Goal: Information Seeking & Learning: Find specific fact

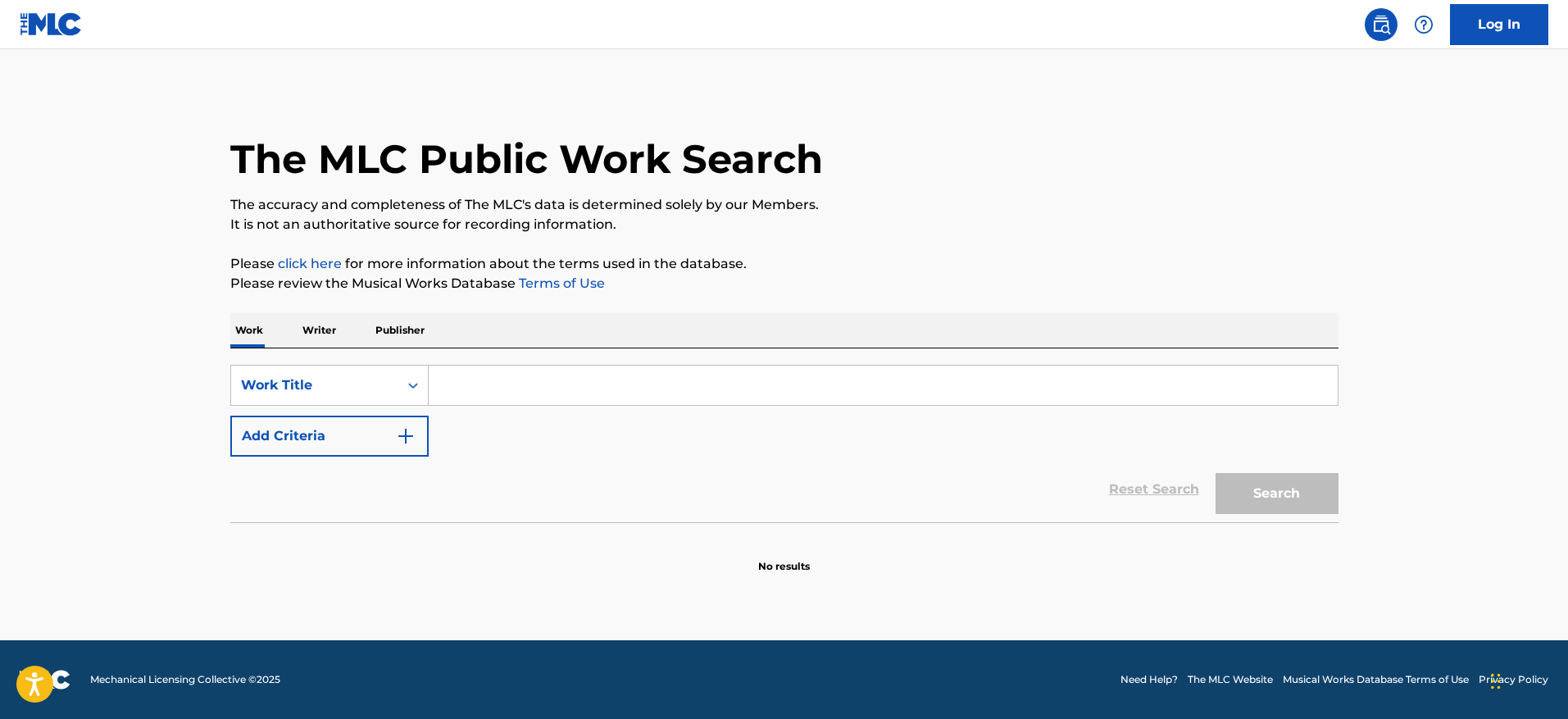
click at [325, 425] on button "Add Criteria" at bounding box center [329, 436] width 198 height 41
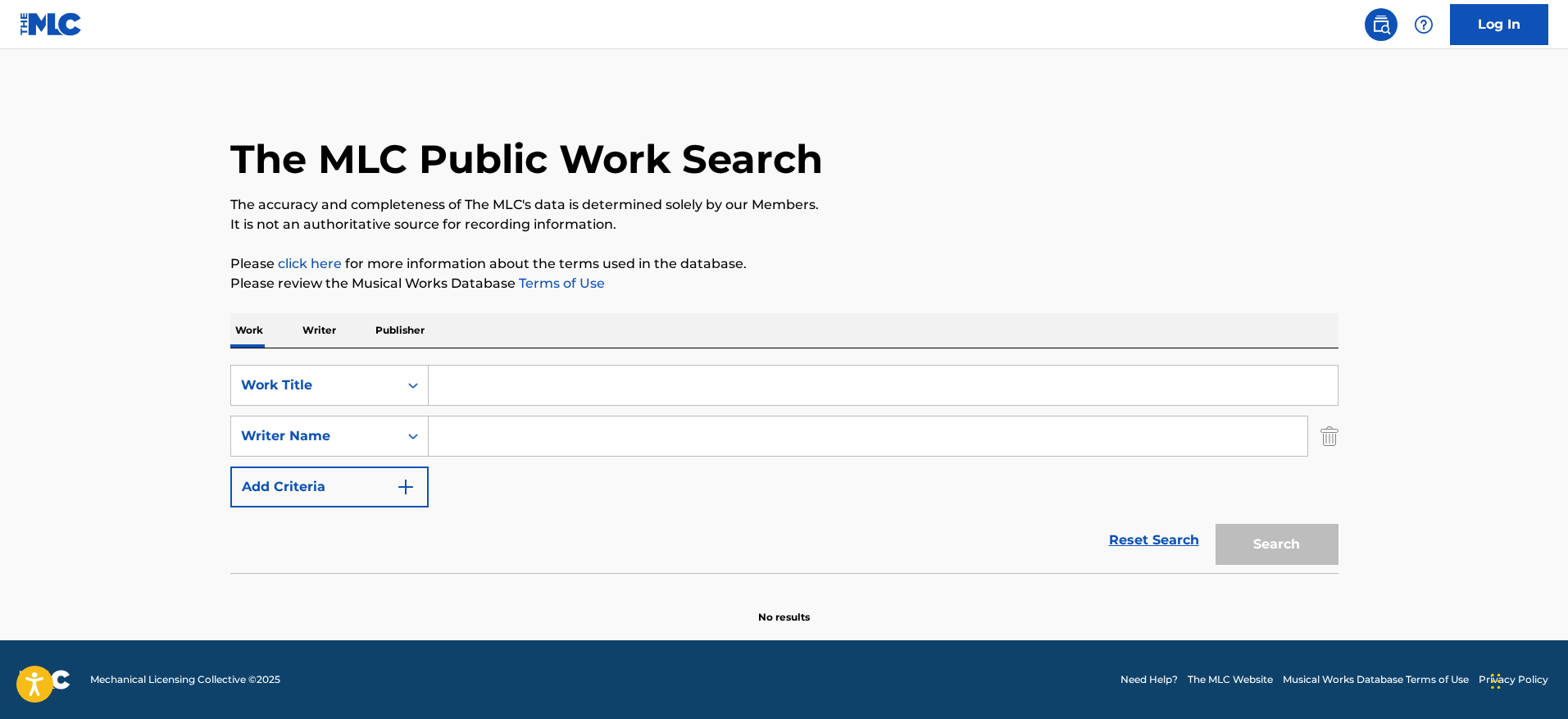
click at [513, 373] on input "Search Form" at bounding box center [882, 385] width 909 height 39
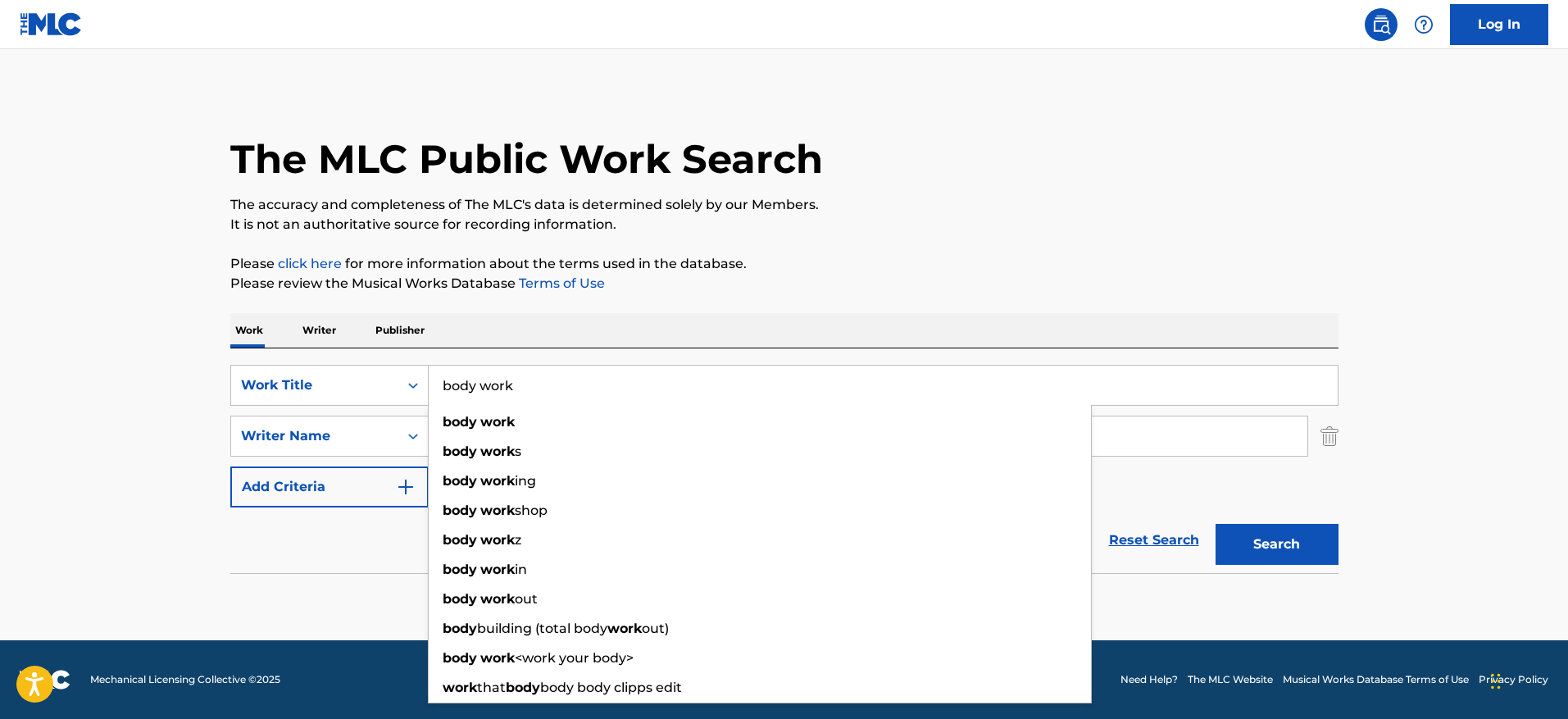
type input "body work"
click at [936, 252] on div "The MLC Public Work Search The accuracy and completeness of The MLC's data is d…" at bounding box center [784, 358] width 1147 height 535
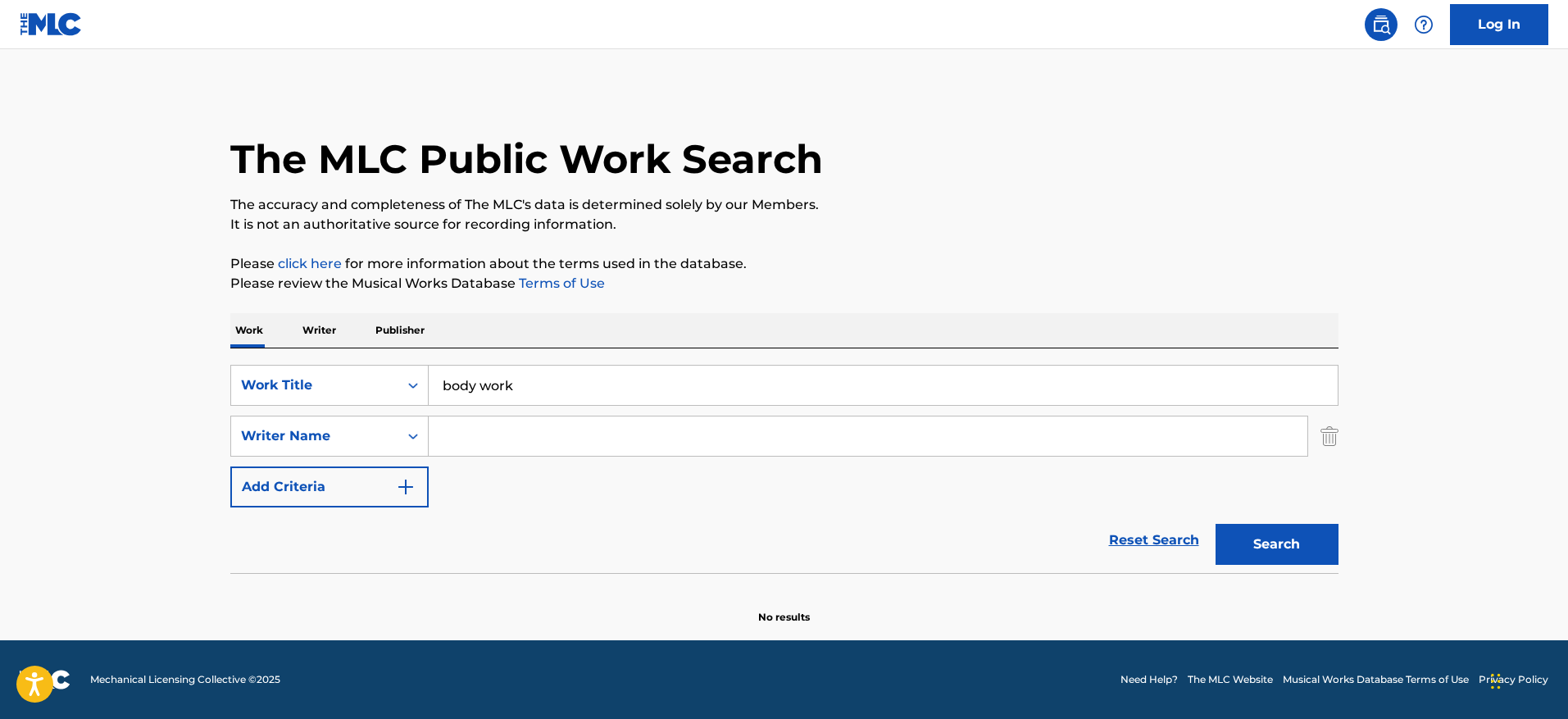
click at [812, 443] on input "Search Form" at bounding box center [868, 436] width 879 height 39
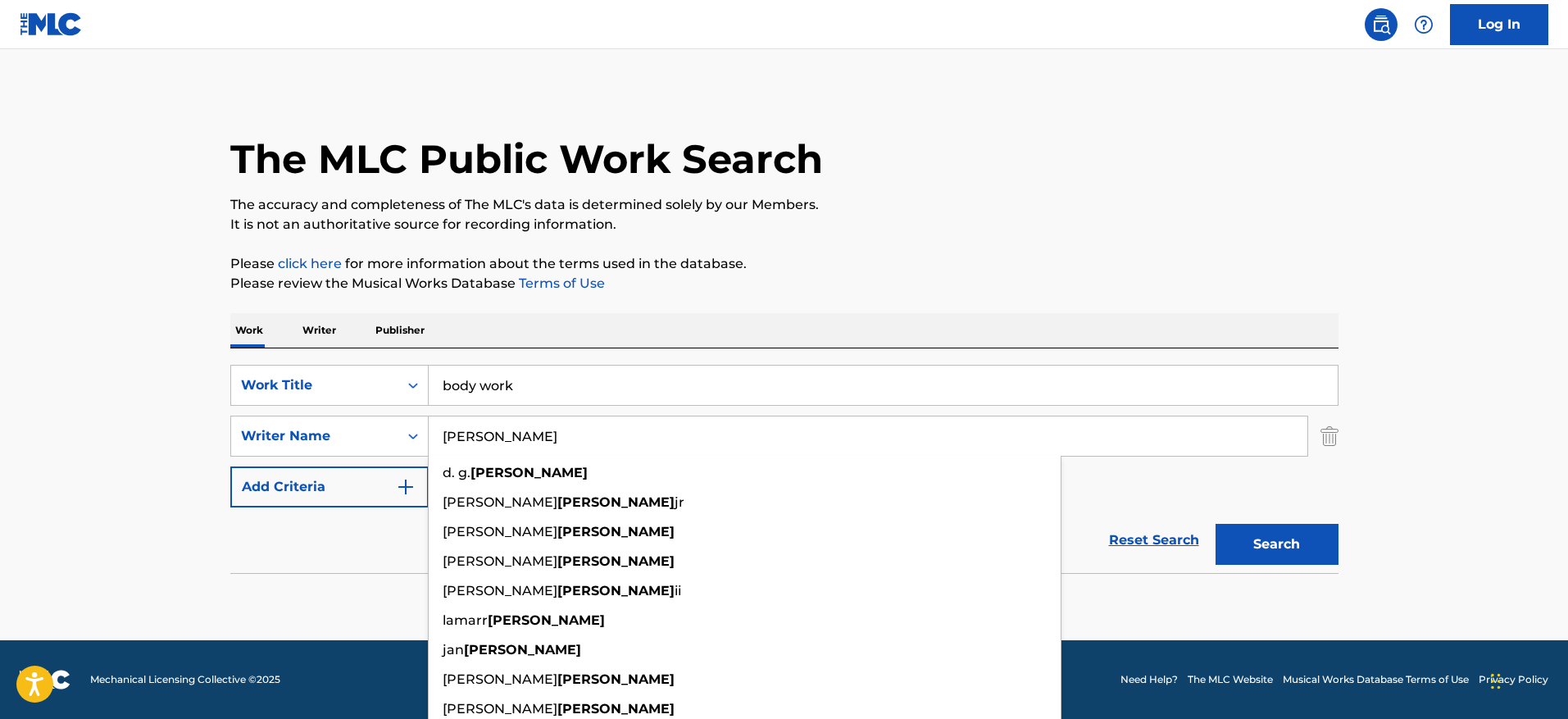
type input "[PERSON_NAME]"
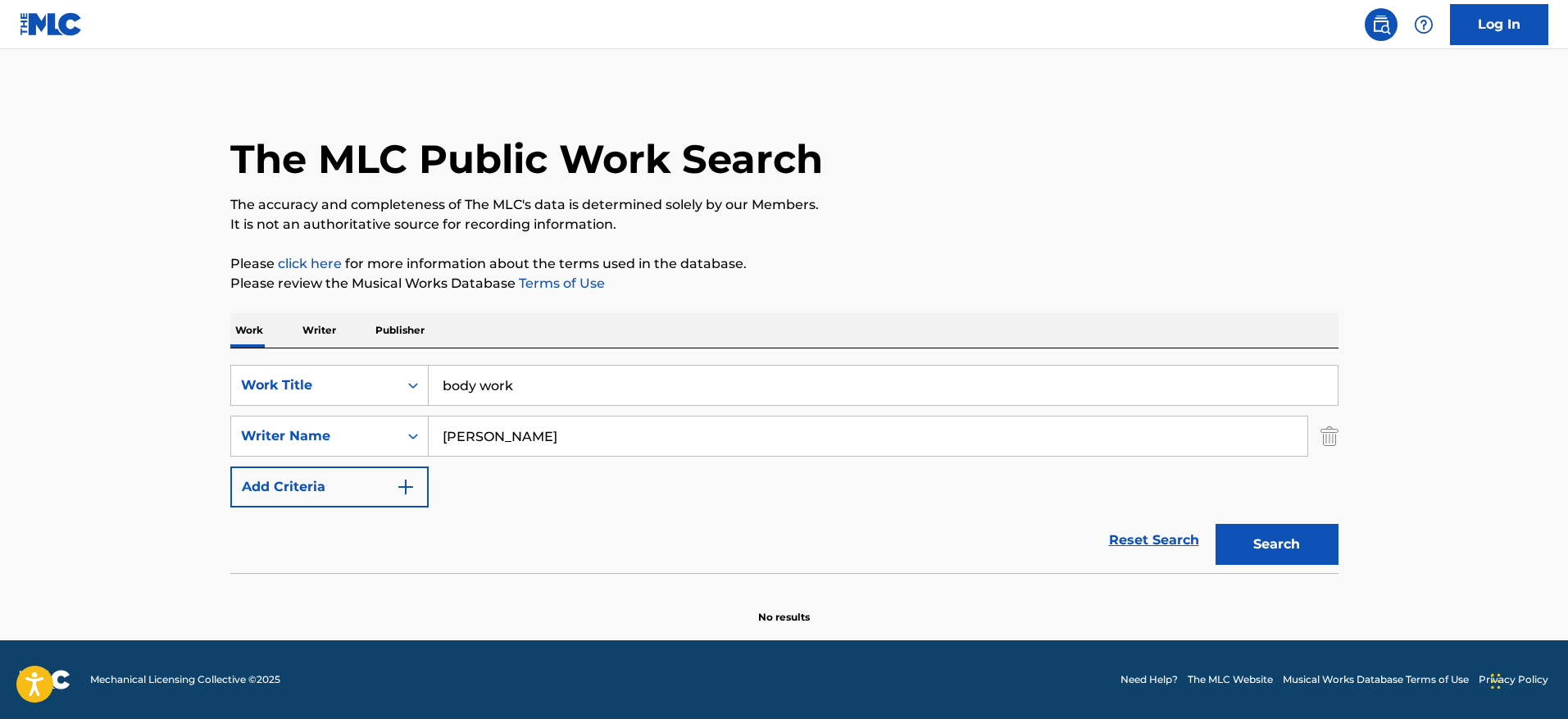
click at [1179, 252] on div "The MLC Public Work Search The accuracy and completeness of The MLC's data is d…" at bounding box center [784, 358] width 1147 height 535
click at [1275, 555] on button "Search" at bounding box center [1276, 545] width 123 height 41
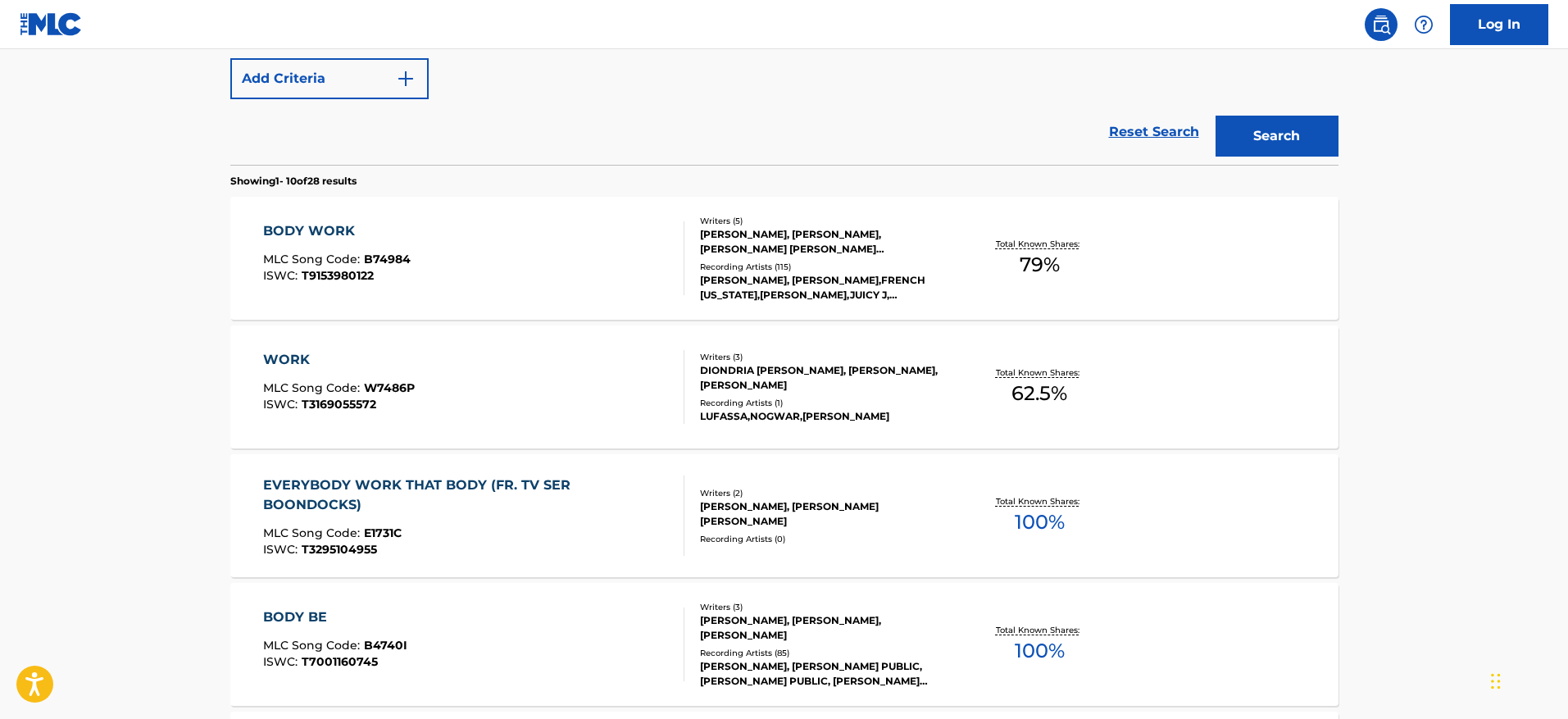
scroll to position [421, 0]
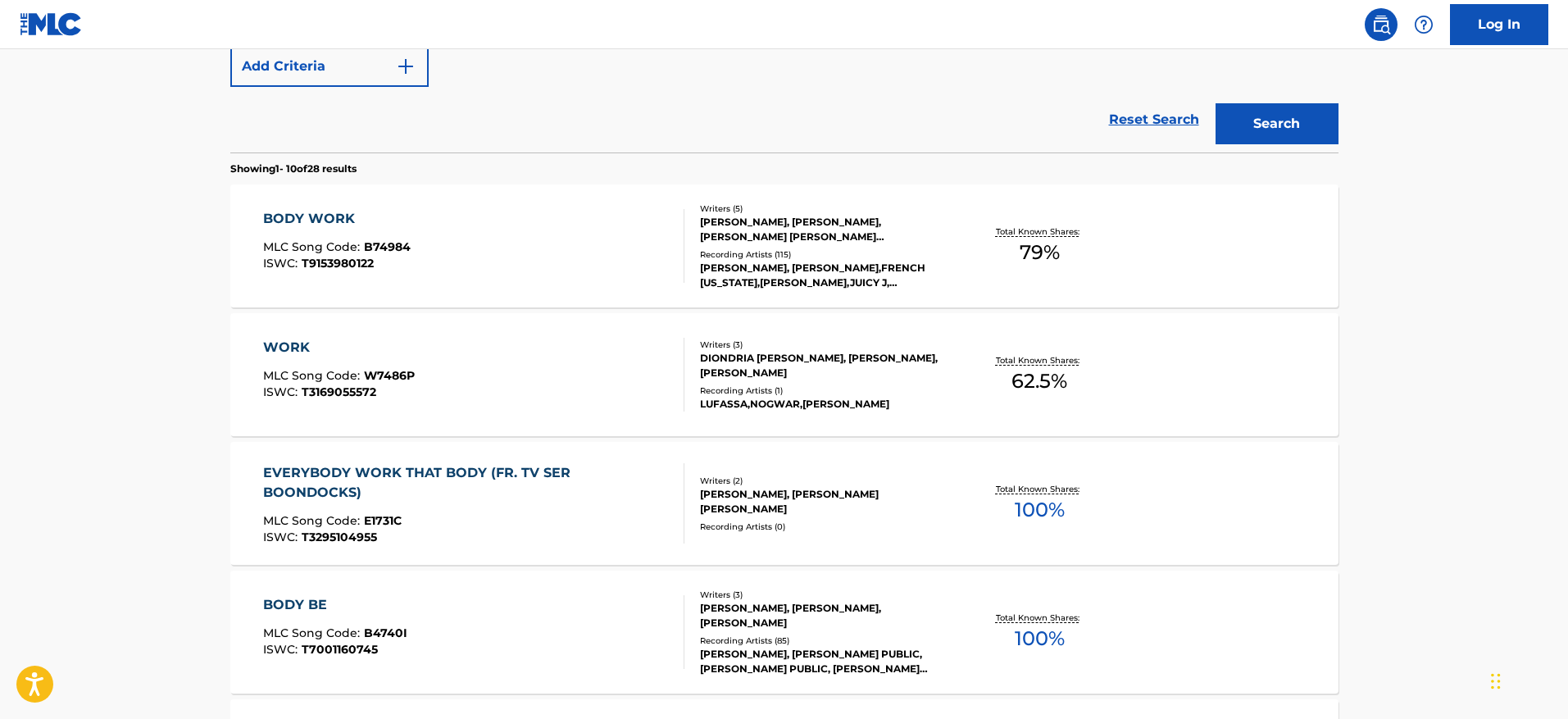
click at [656, 246] on div "BODY WORK MLC Song Code : B74984 ISWC : T9153980122" at bounding box center [474, 245] width 422 height 74
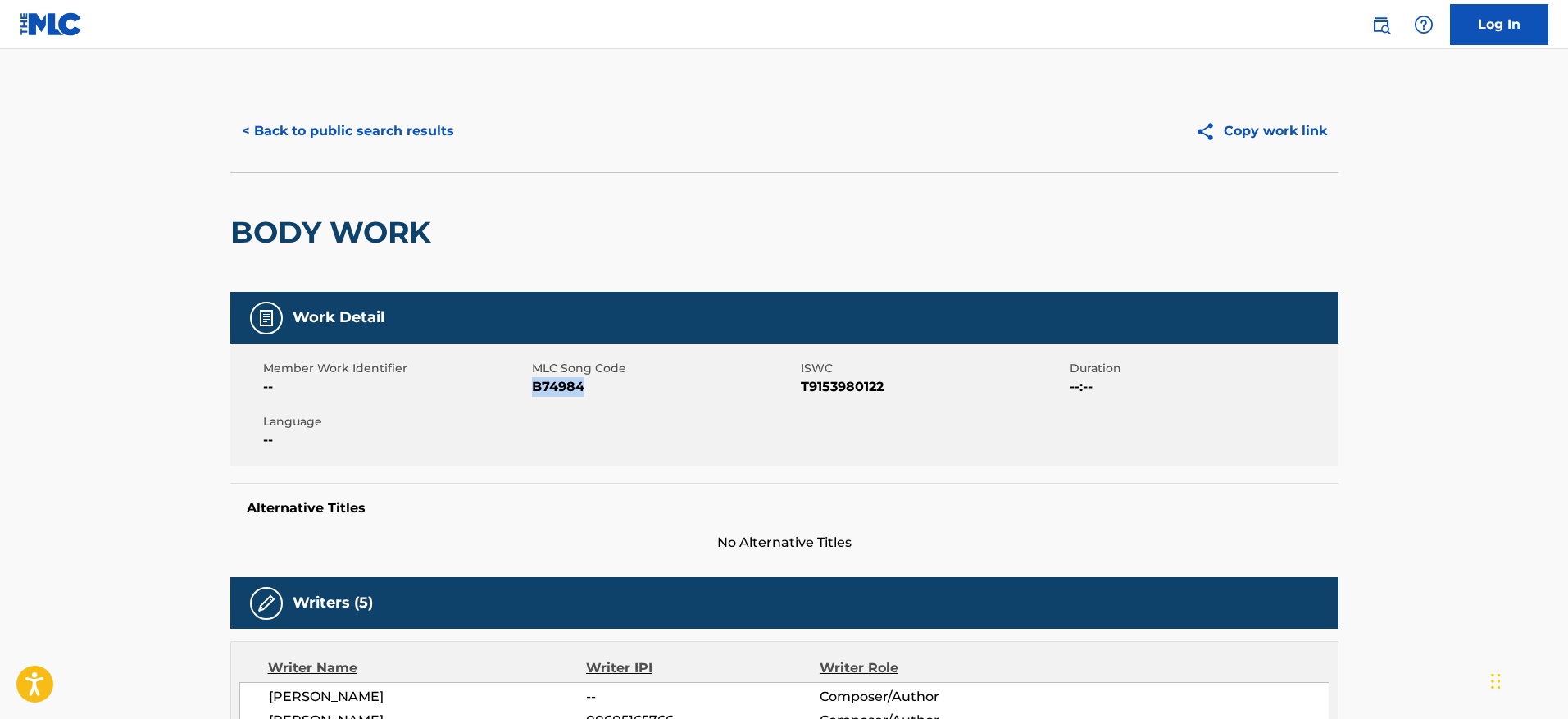
drag, startPoint x: 594, startPoint y: 403, endPoint x: 532, endPoint y: 392, distance: 63.0
click at [532, 392] on div "Member Work Identifier -- MLC Song Code B74984 ISWC T9153980122 Duration --:-- …" at bounding box center [784, 405] width 1108 height 123
copy span "B74984"
click at [450, 131] on button "< Back to public search results" at bounding box center [348, 131] width 235 height 41
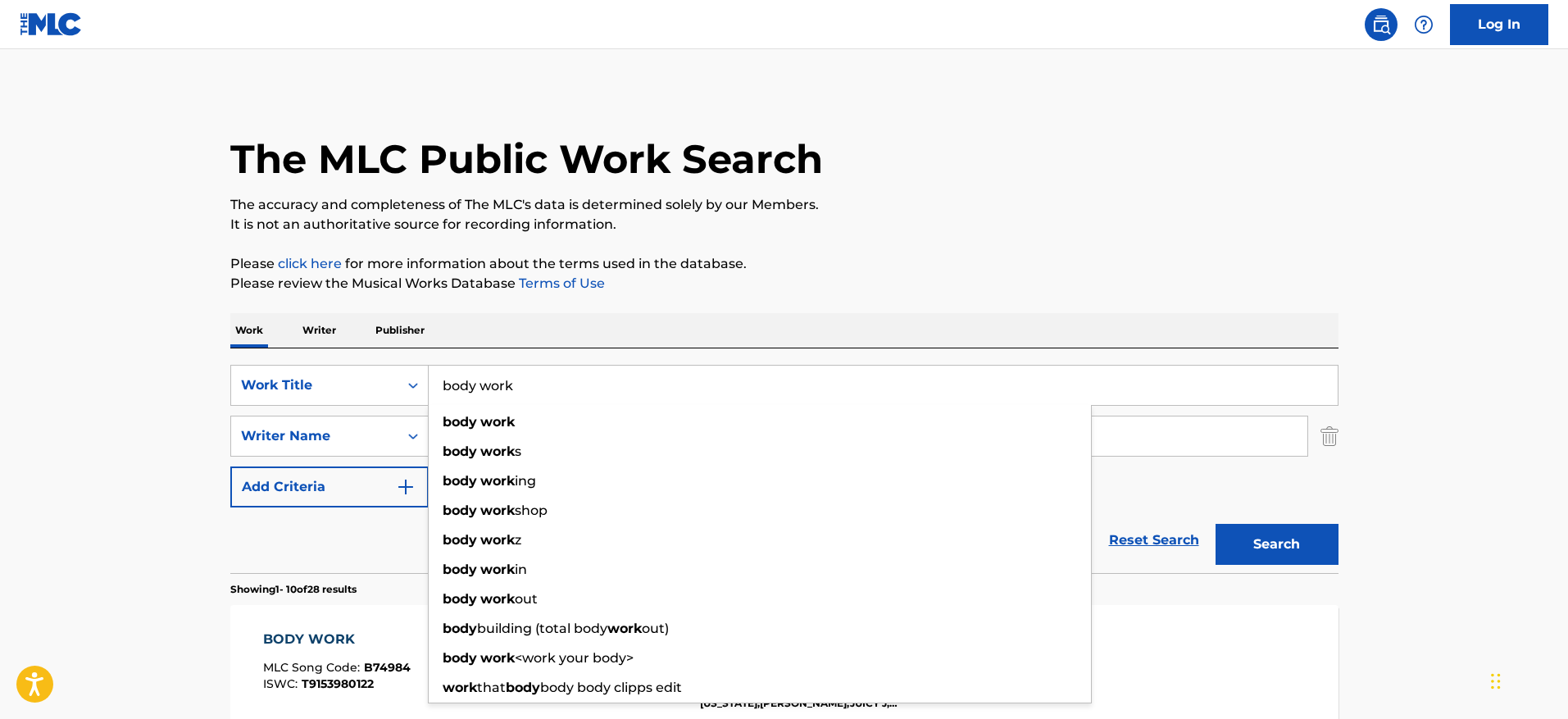
drag, startPoint x: 637, startPoint y: 365, endPoint x: 403, endPoint y: 351, distance: 234.4
click at [403, 351] on div "SearchWithCriteriafdfbc7bf-4a43-4d4b-a55a-dfa056bdacf4 Work Title body work bod…" at bounding box center [784, 461] width 1108 height 225
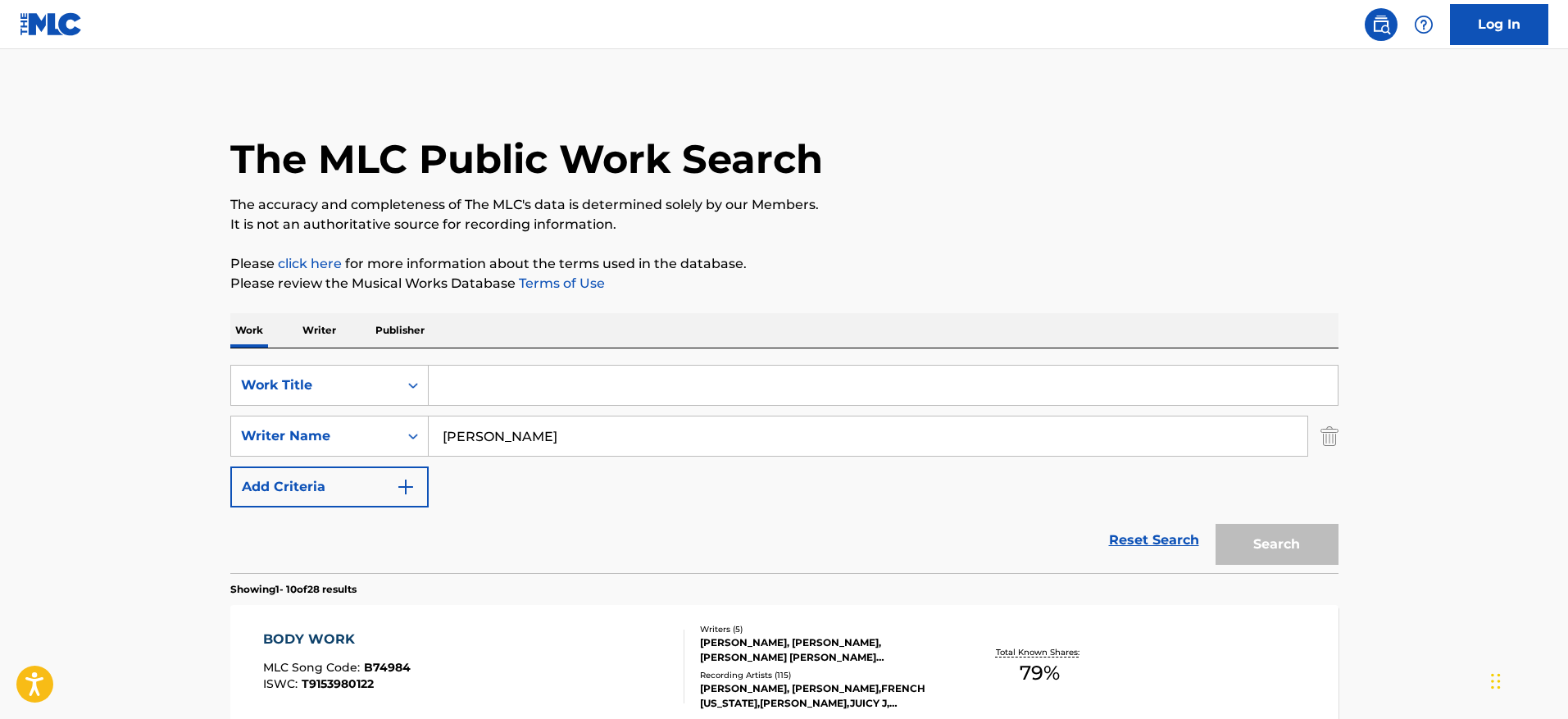
paste input "BOYZ IN THE HOOD"
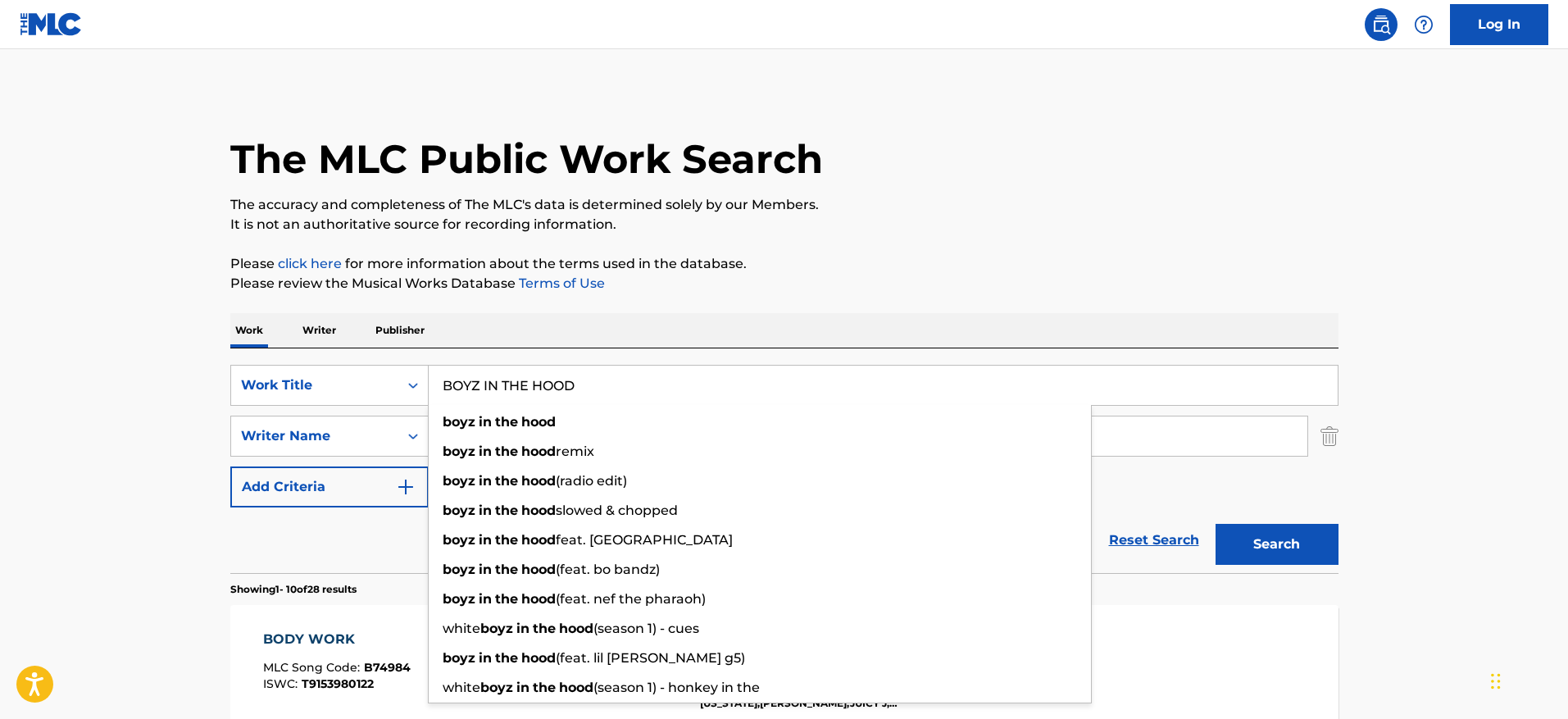
type input "BOYZ IN THE HOOD"
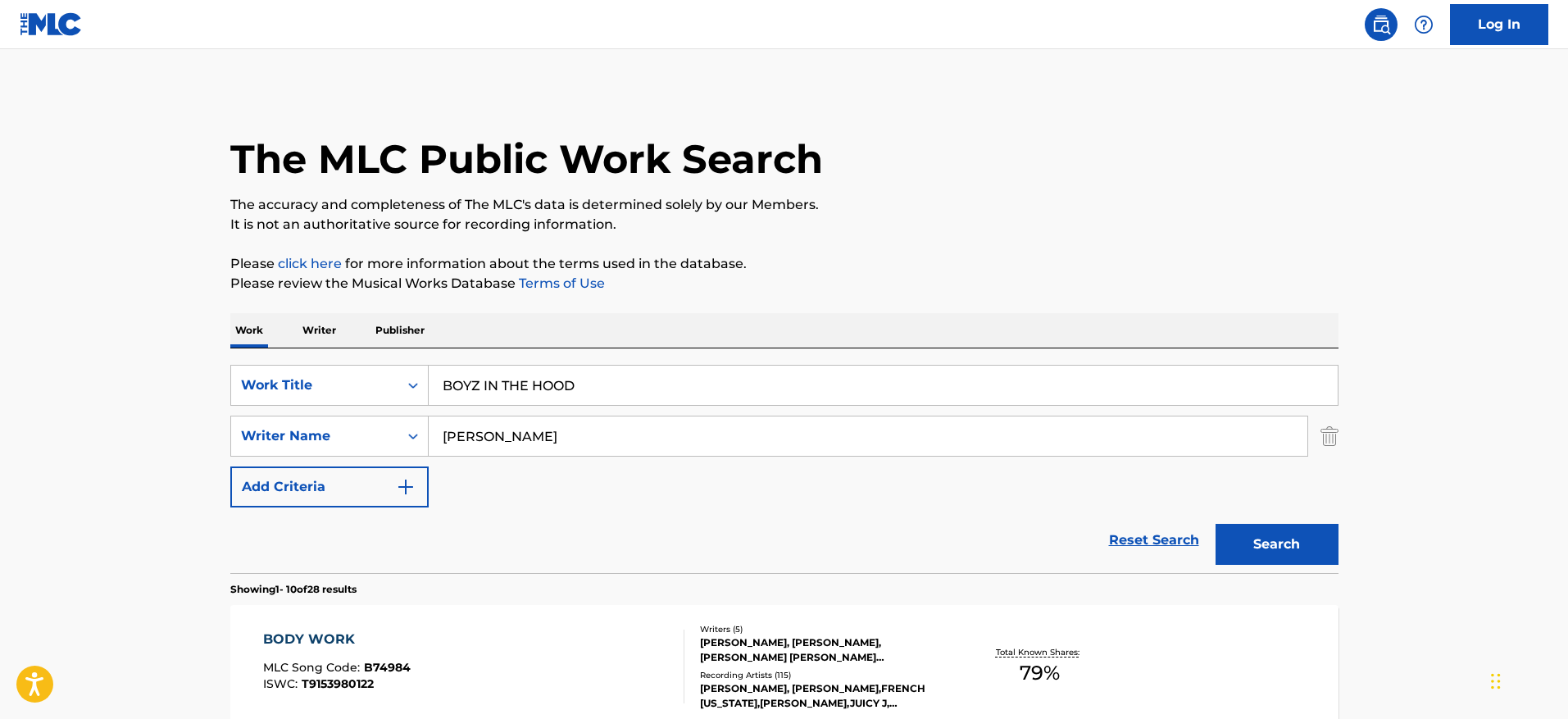
click at [1292, 536] on button "Search" at bounding box center [1276, 545] width 123 height 41
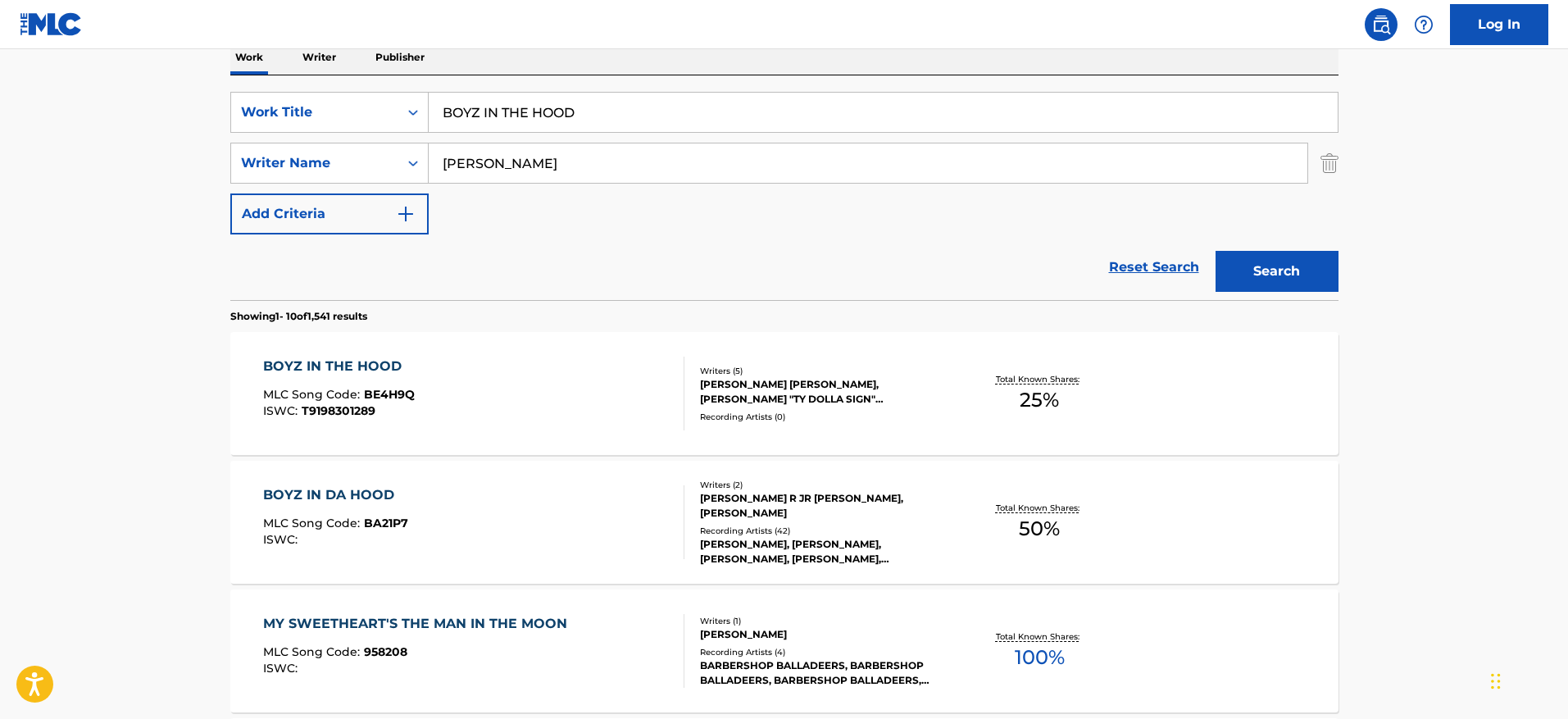
scroll to position [278, 0]
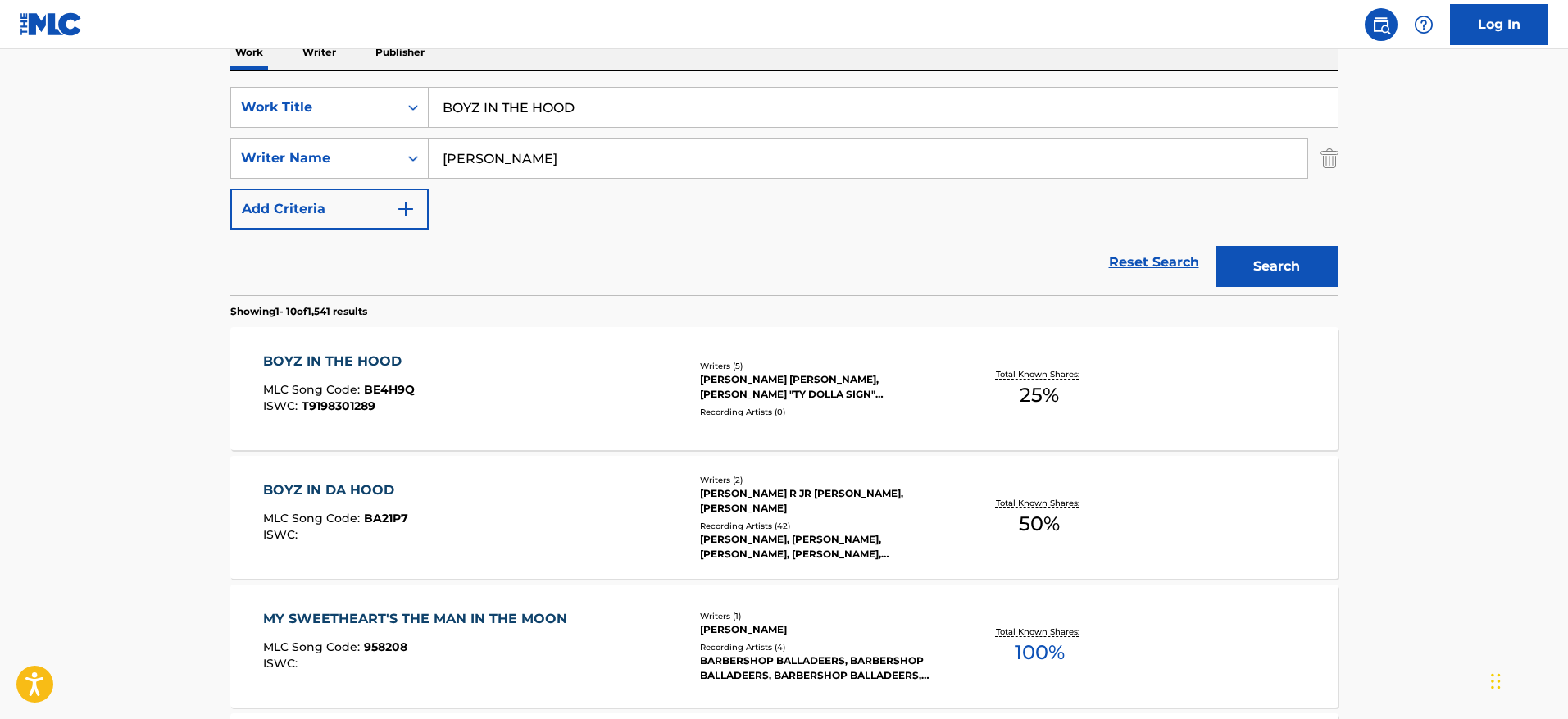
click at [655, 379] on div "BOYZ IN THE HOOD MLC Song Code : BE4H9Q ISWC : T9198301289" at bounding box center [474, 388] width 422 height 74
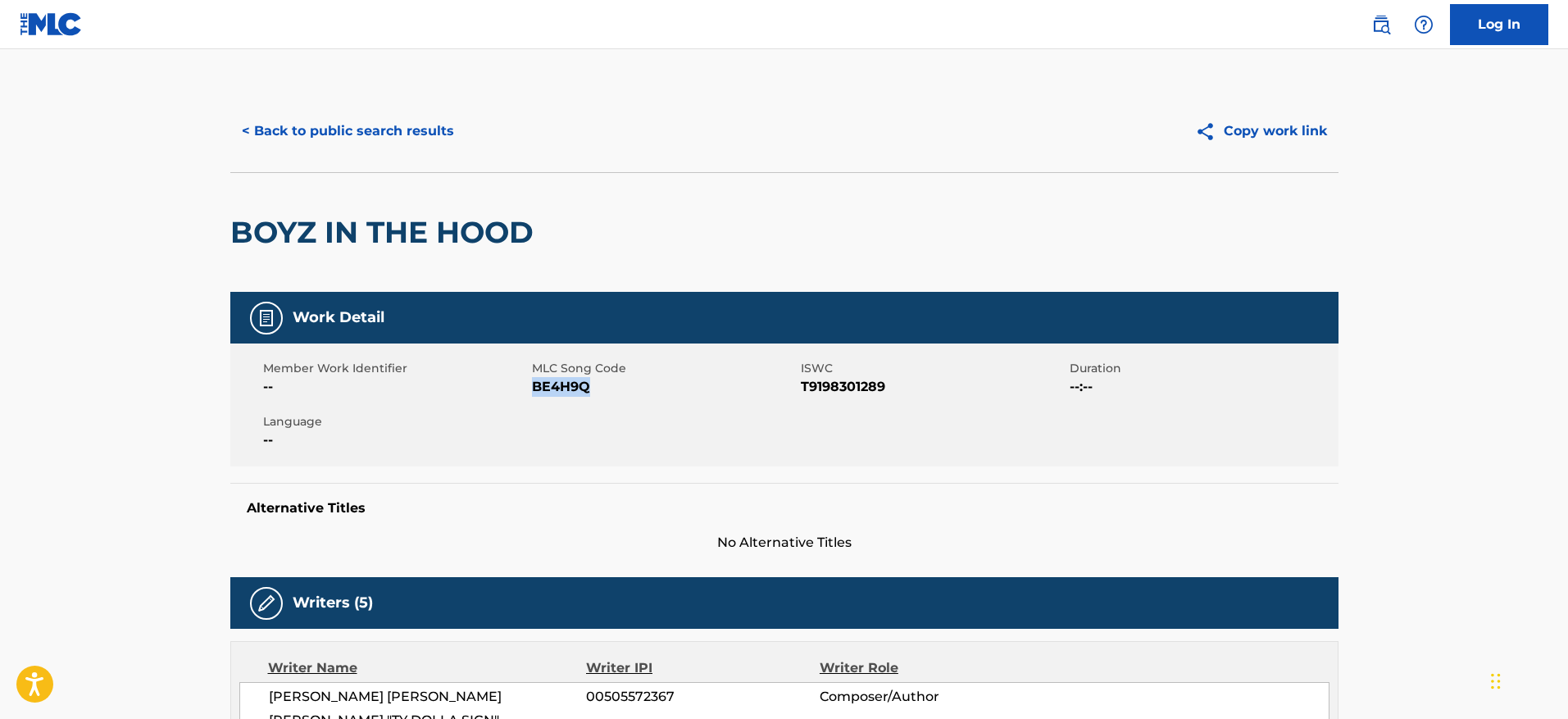
drag, startPoint x: 594, startPoint y: 386, endPoint x: 535, endPoint y: 395, distance: 59.7
click at [535, 395] on span "BE4H9Q" at bounding box center [664, 387] width 265 height 20
copy span "BE4H9Q"
click at [437, 119] on button "< Back to public search results" at bounding box center [348, 131] width 235 height 41
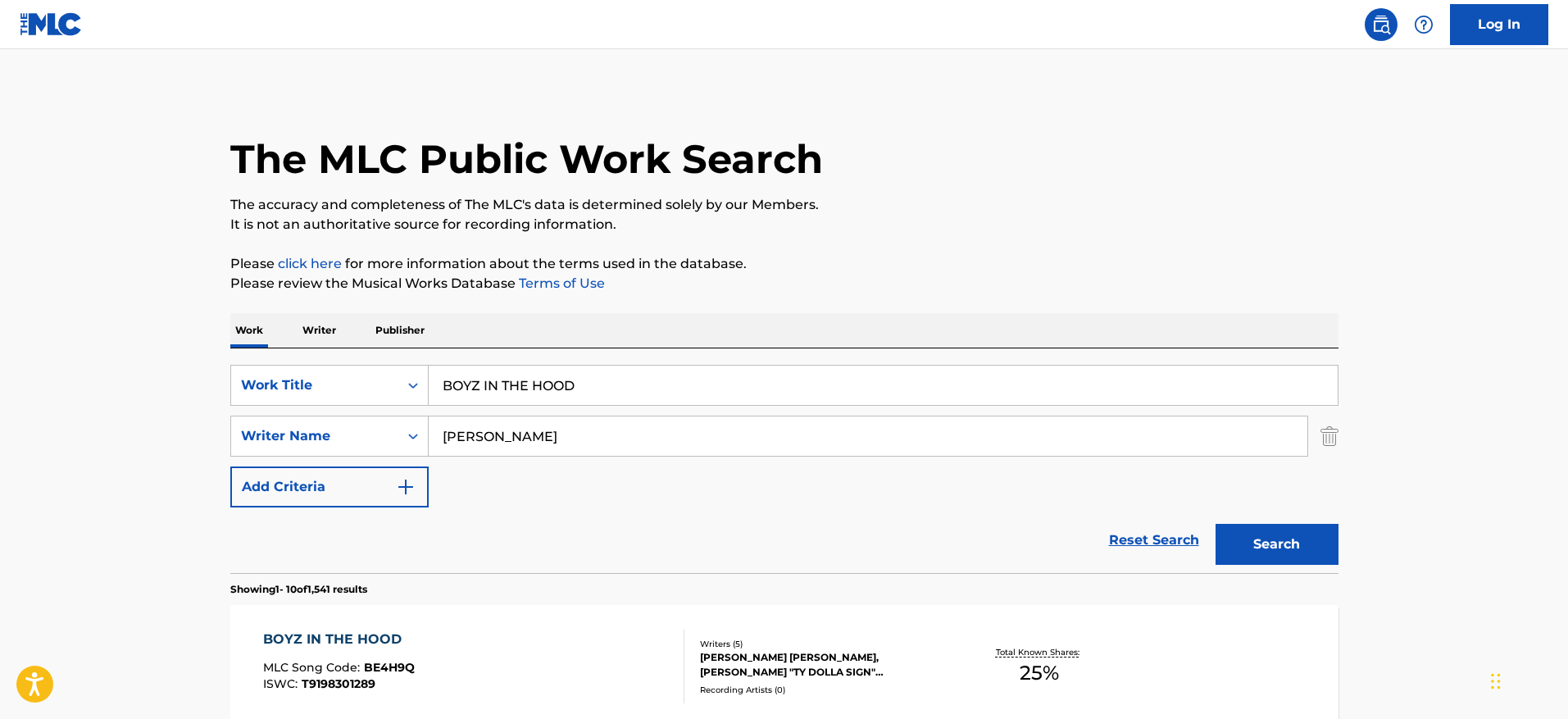
scroll to position [278, 0]
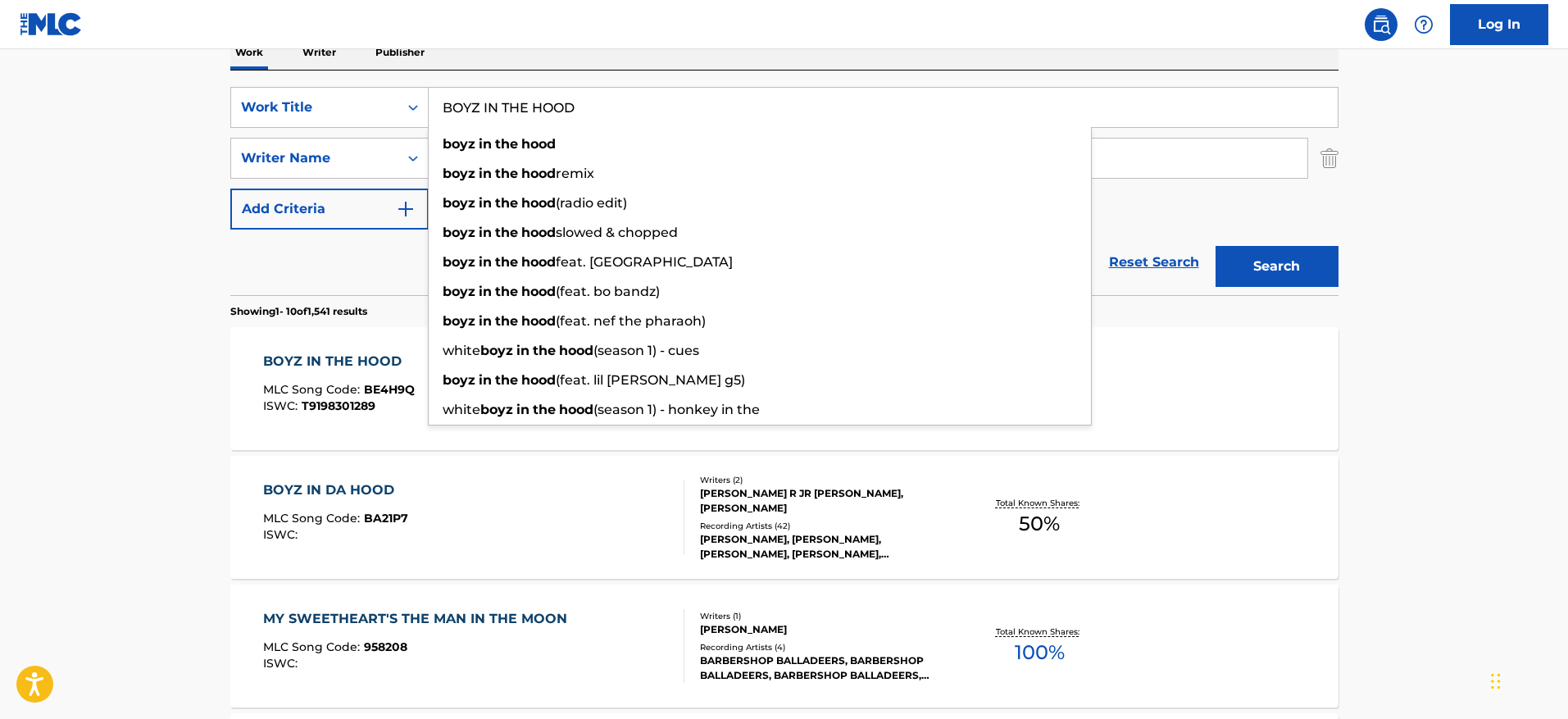
drag, startPoint x: 632, startPoint y: 109, endPoint x: 428, endPoint y: 112, distance: 204.0
click at [428, 112] on input "BOYZ IN THE HOOD" at bounding box center [882, 107] width 909 height 39
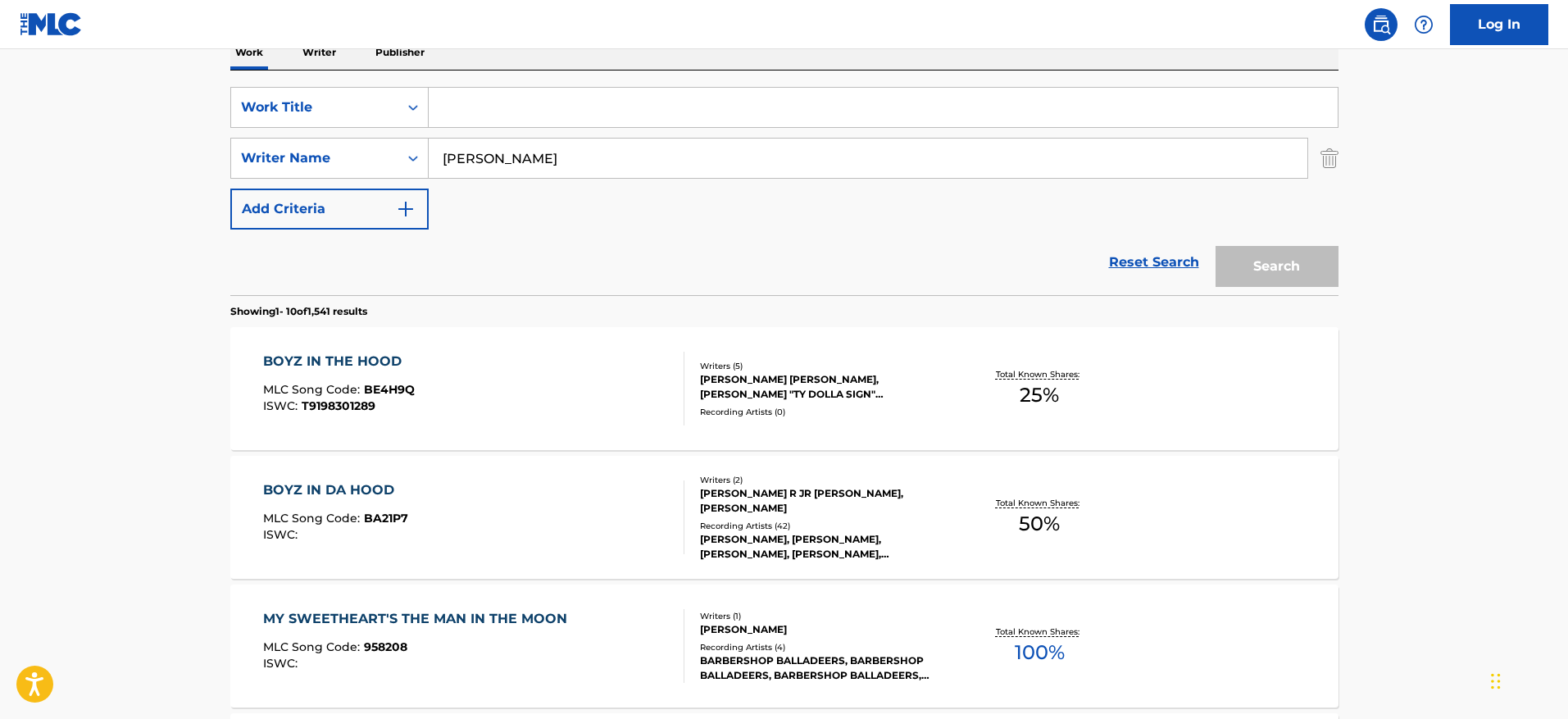
paste input "BREAK YOURSELF"
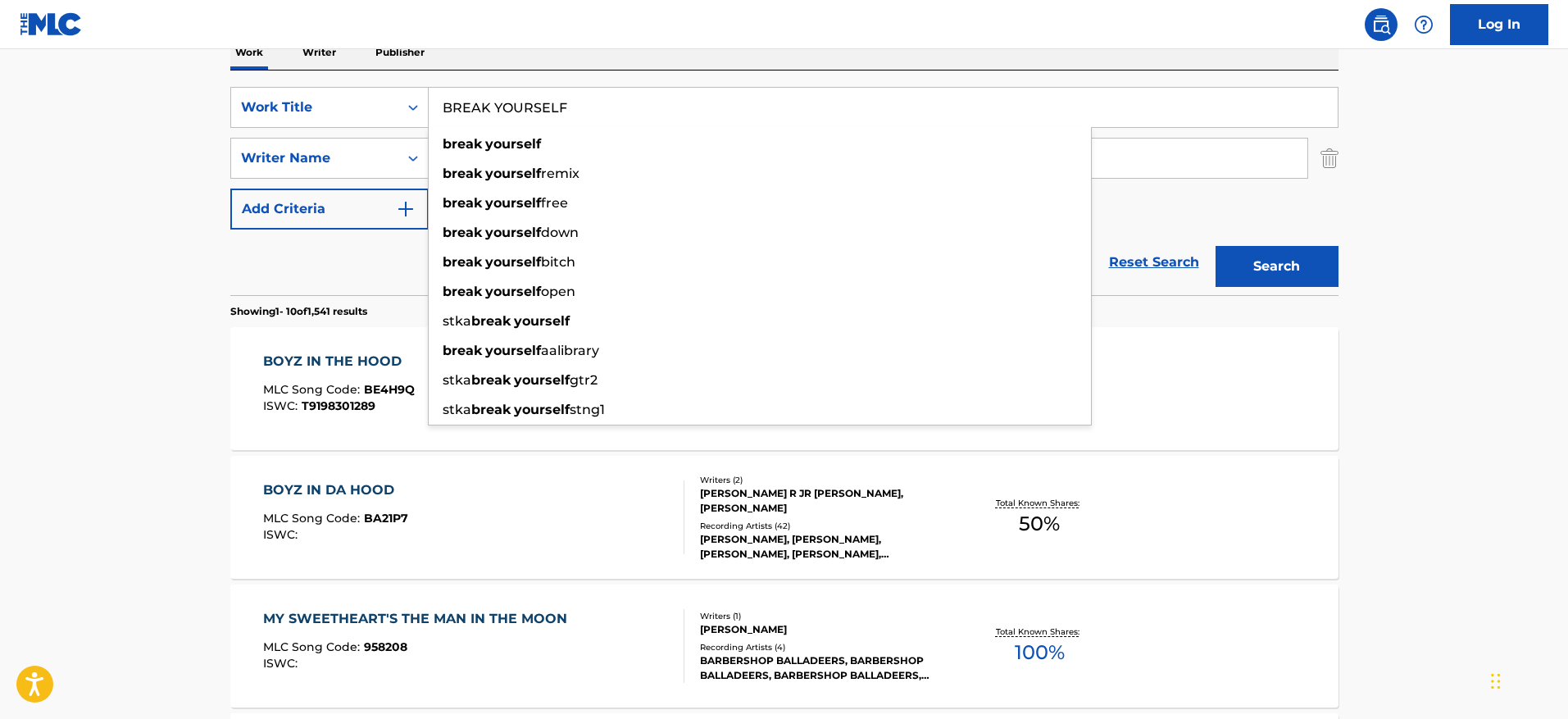
type input "BREAK YOURSELF"
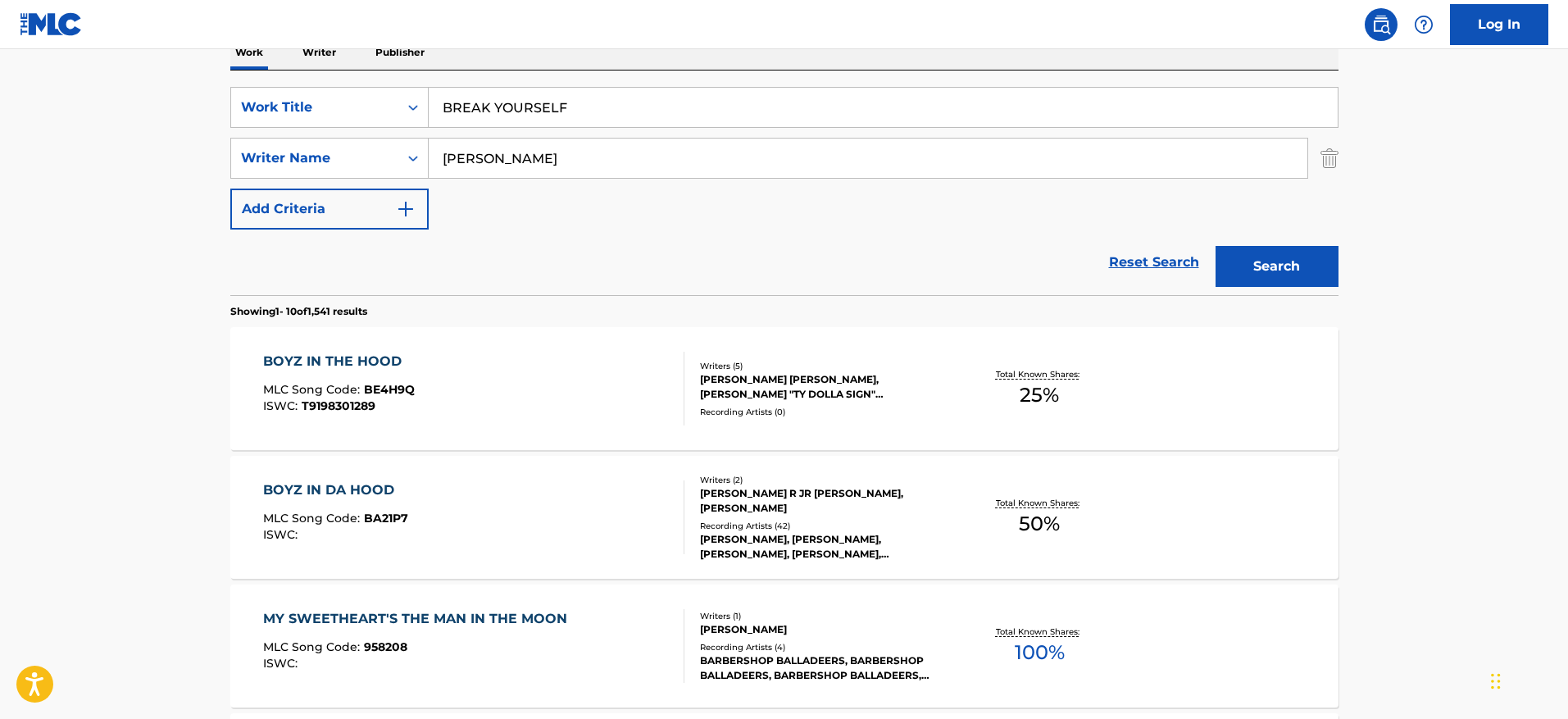
click at [1304, 261] on button "Search" at bounding box center [1276, 267] width 123 height 41
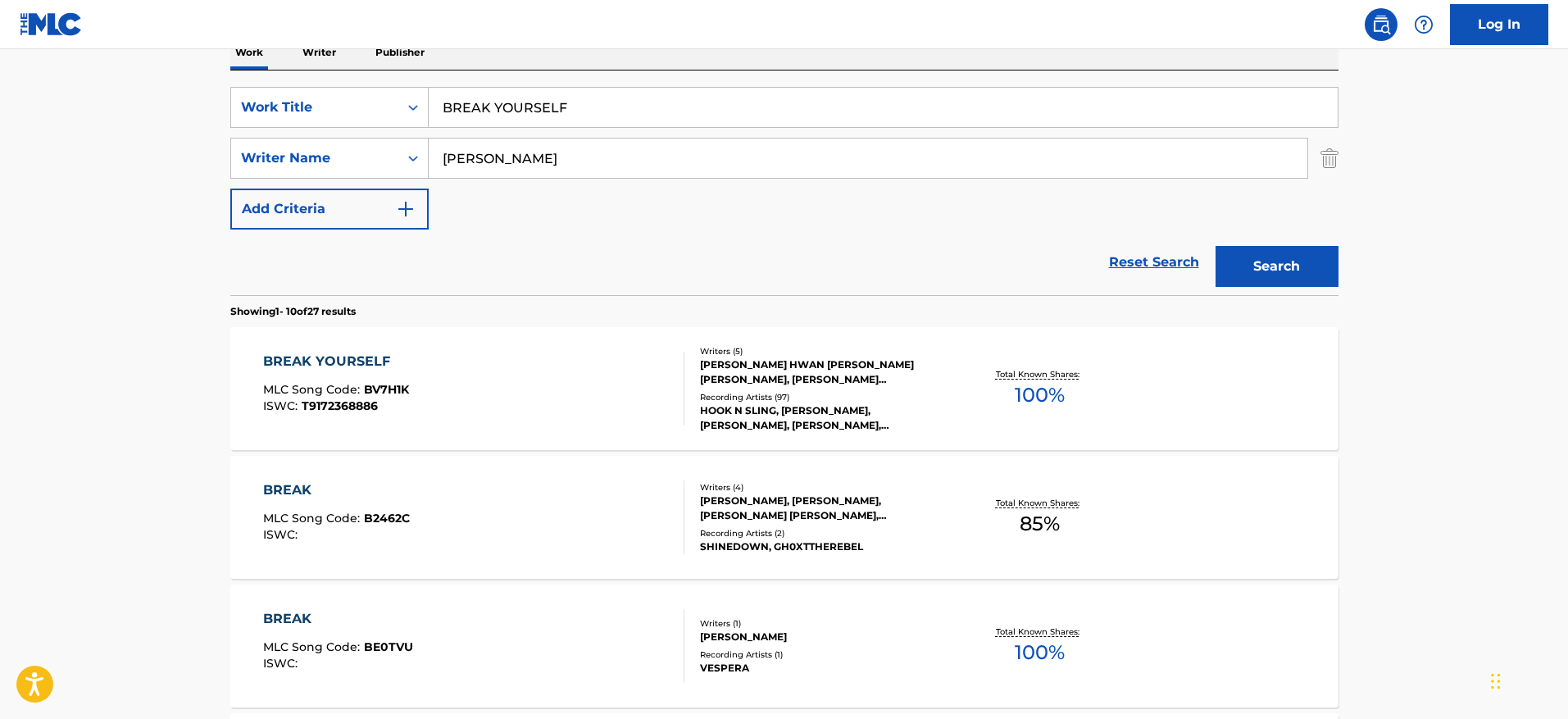
click at [531, 375] on div "BREAK YOURSELF MLC Song Code : BV7H1K ISWC : T9172368886" at bounding box center [474, 388] width 422 height 74
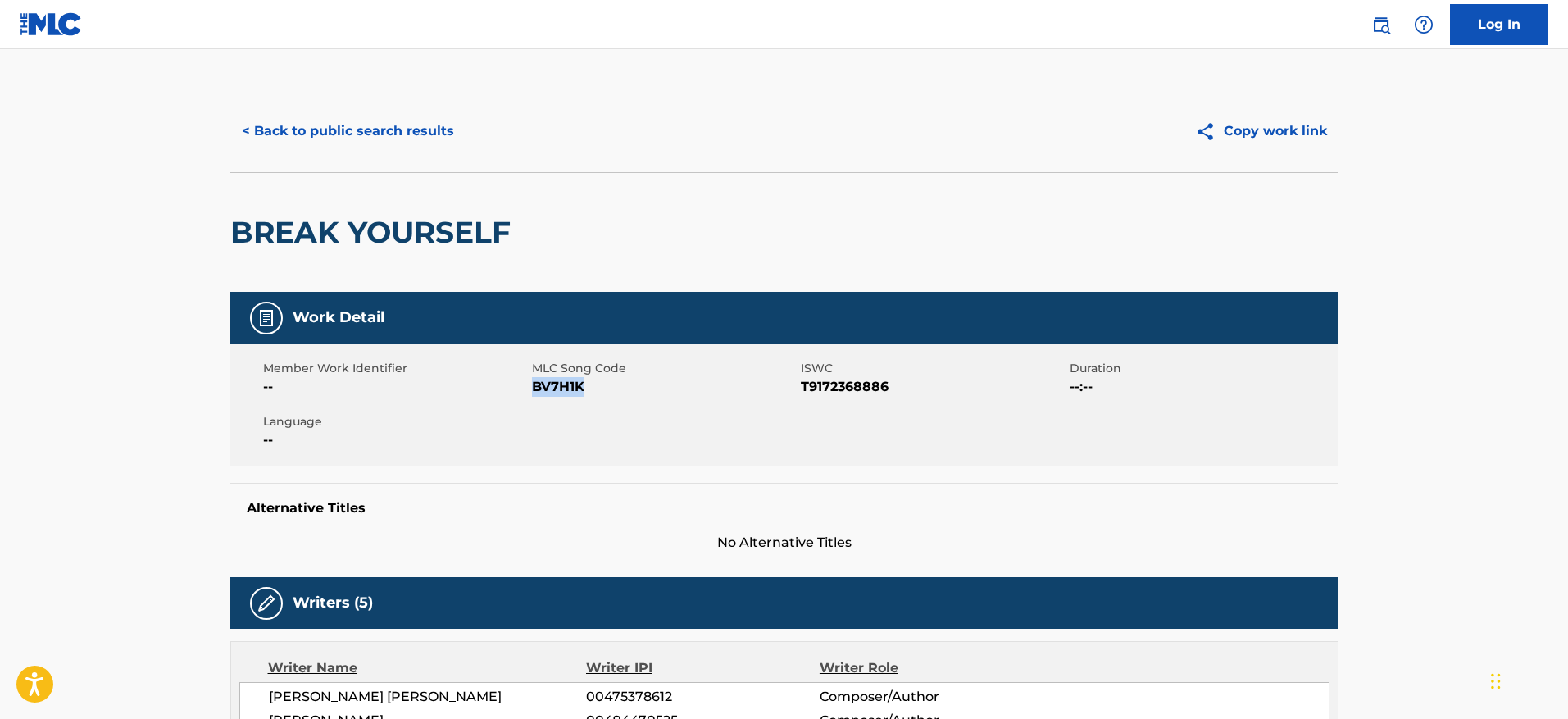
drag, startPoint x: 592, startPoint y: 390, endPoint x: 535, endPoint y: 389, distance: 57.0
click at [535, 389] on span "BV7H1K" at bounding box center [664, 387] width 265 height 20
copy span "BV7H1K"
click at [433, 136] on button "< Back to public search results" at bounding box center [348, 131] width 235 height 41
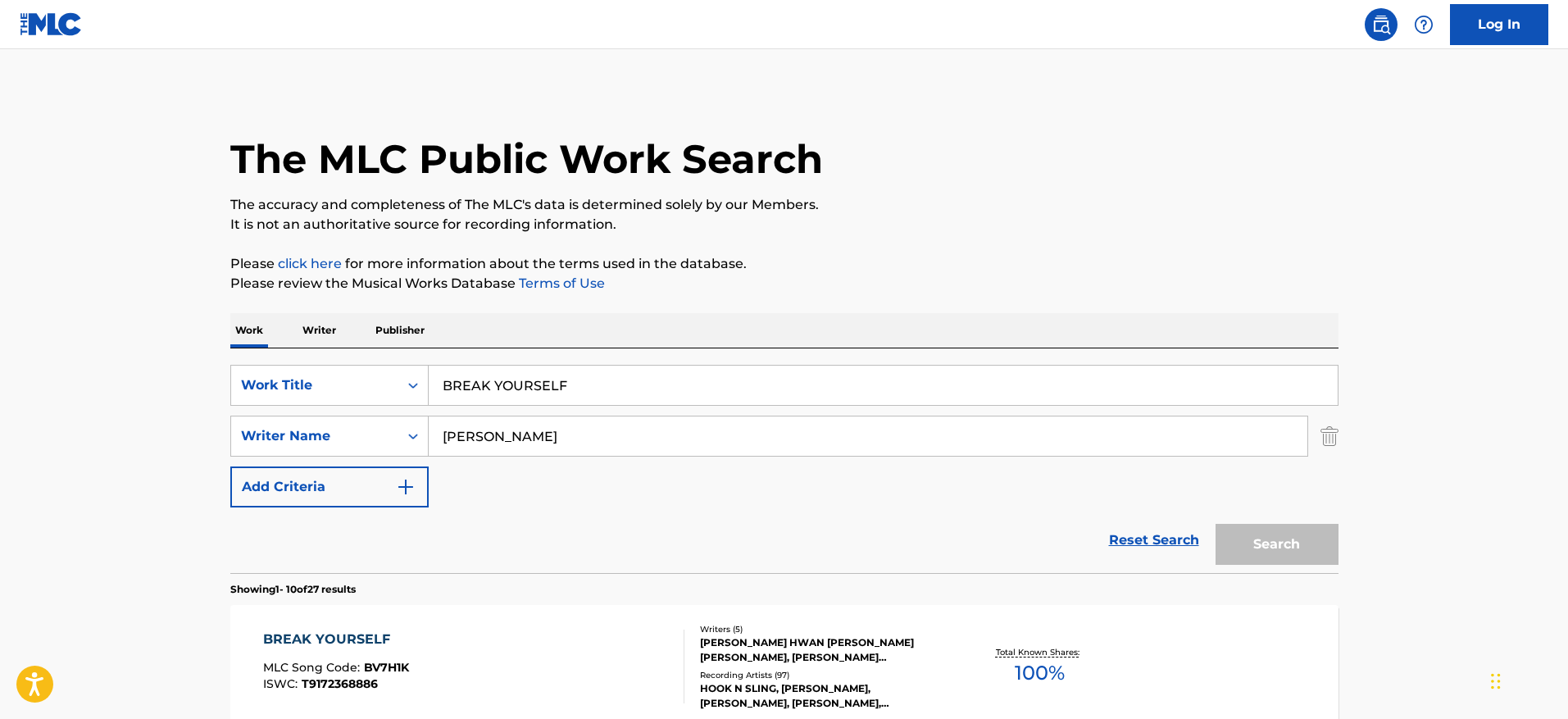
scroll to position [278, 0]
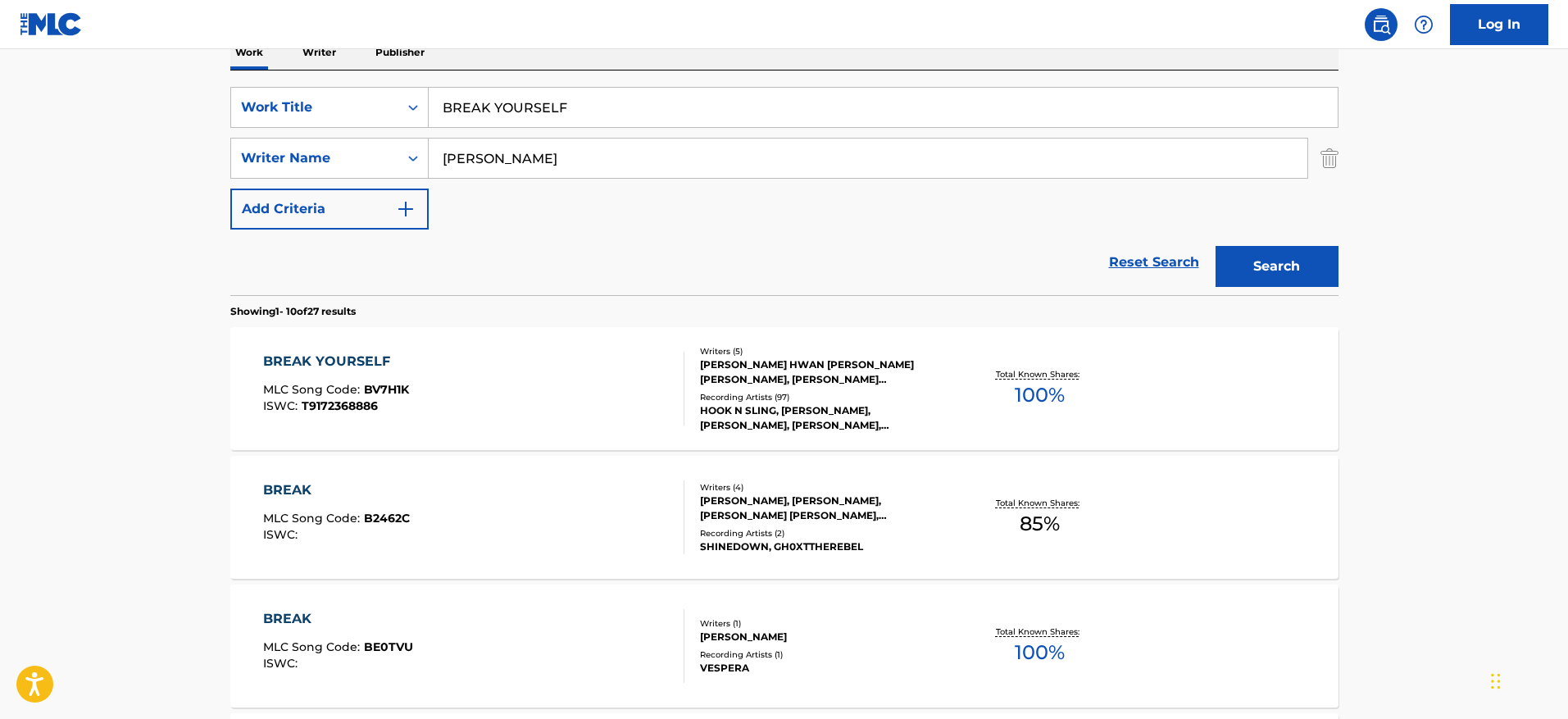
drag, startPoint x: 609, startPoint y: 104, endPoint x: 377, endPoint y: 81, distance: 233.1
click at [377, 81] on div "SearchWithCriteriafdfbc7bf-4a43-4d4b-a55a-dfa056bdacf4 Work Title BREAK YOURSEL…" at bounding box center [784, 183] width 1108 height 225
paste input "BROTHER'S KEEPER"
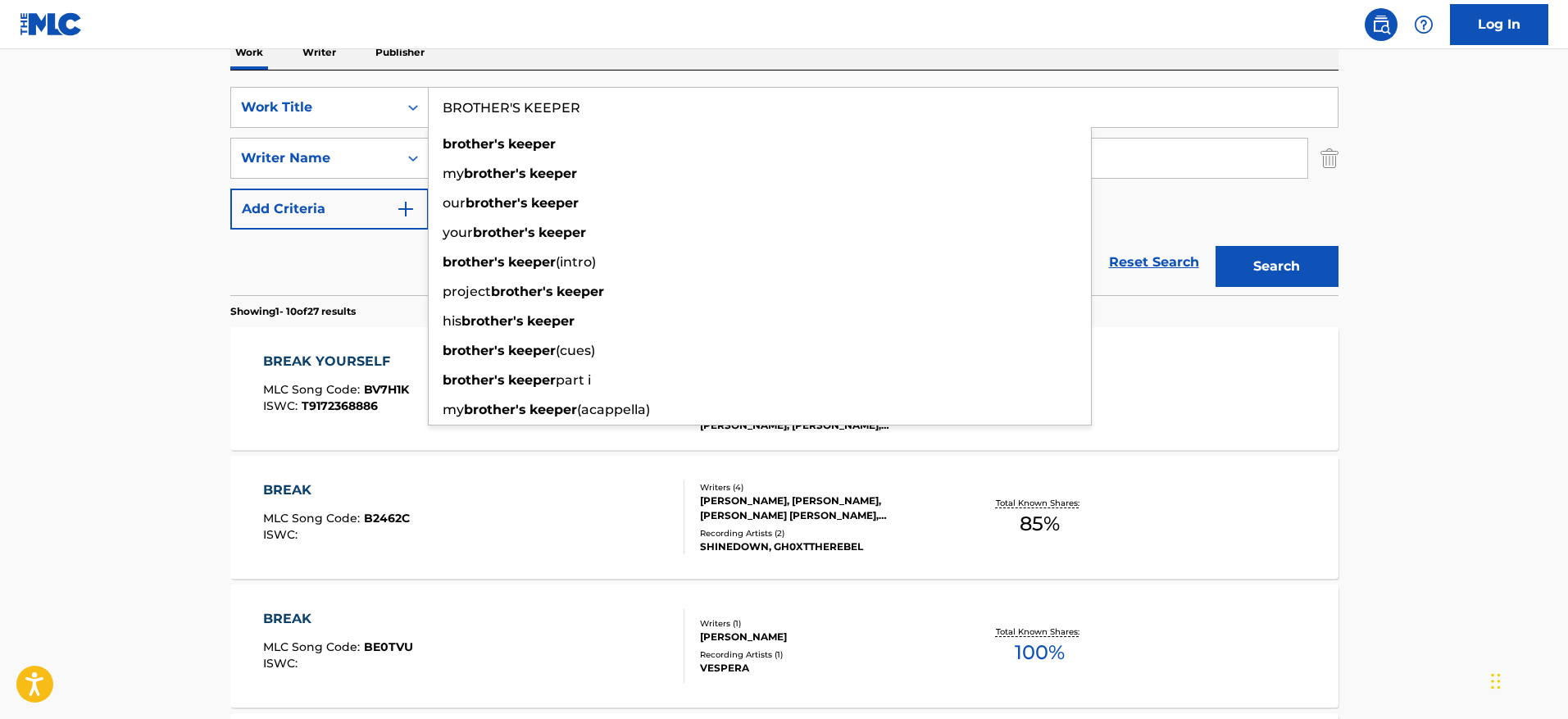
type input "BROTHER'S KEEPER"
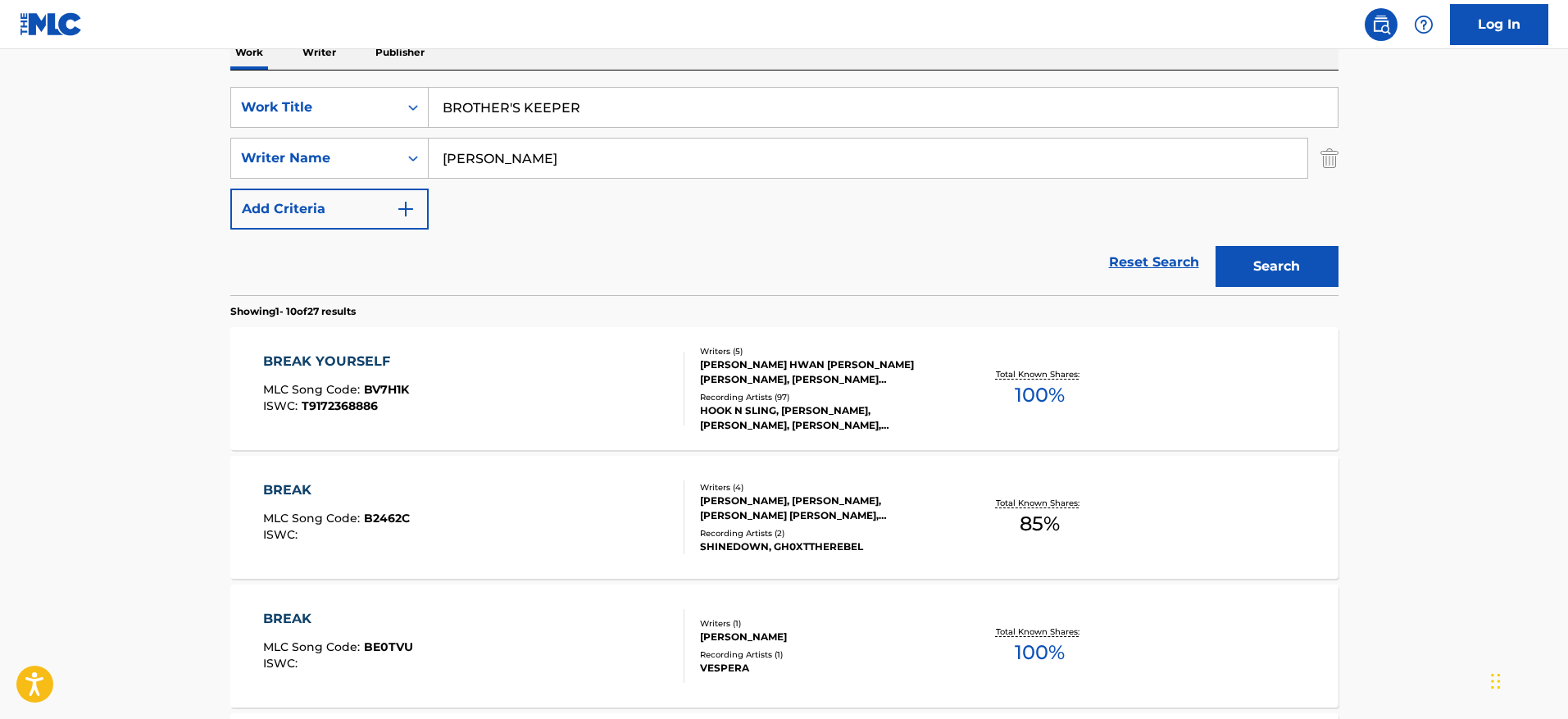
click at [1291, 258] on button "Search" at bounding box center [1276, 267] width 123 height 41
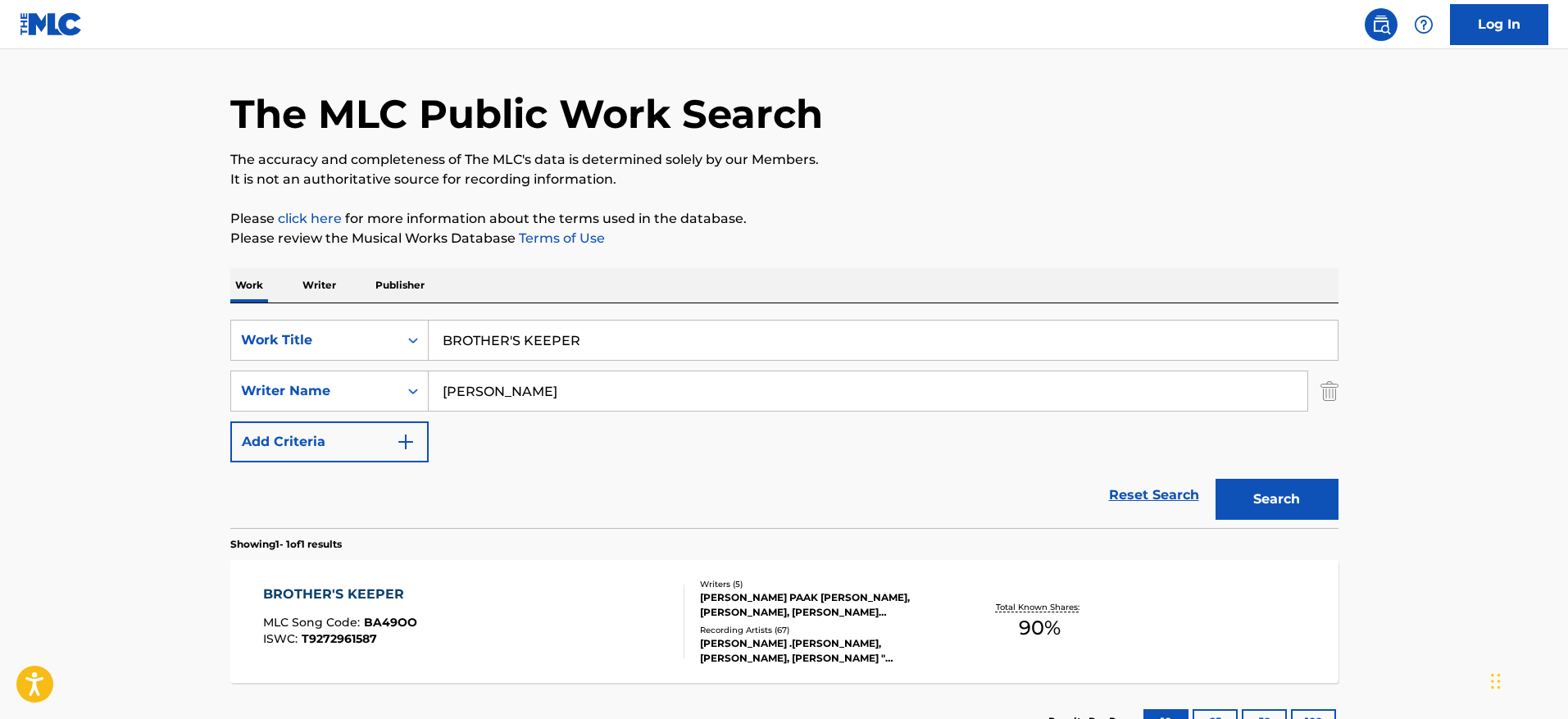
scroll to position [172, 0]
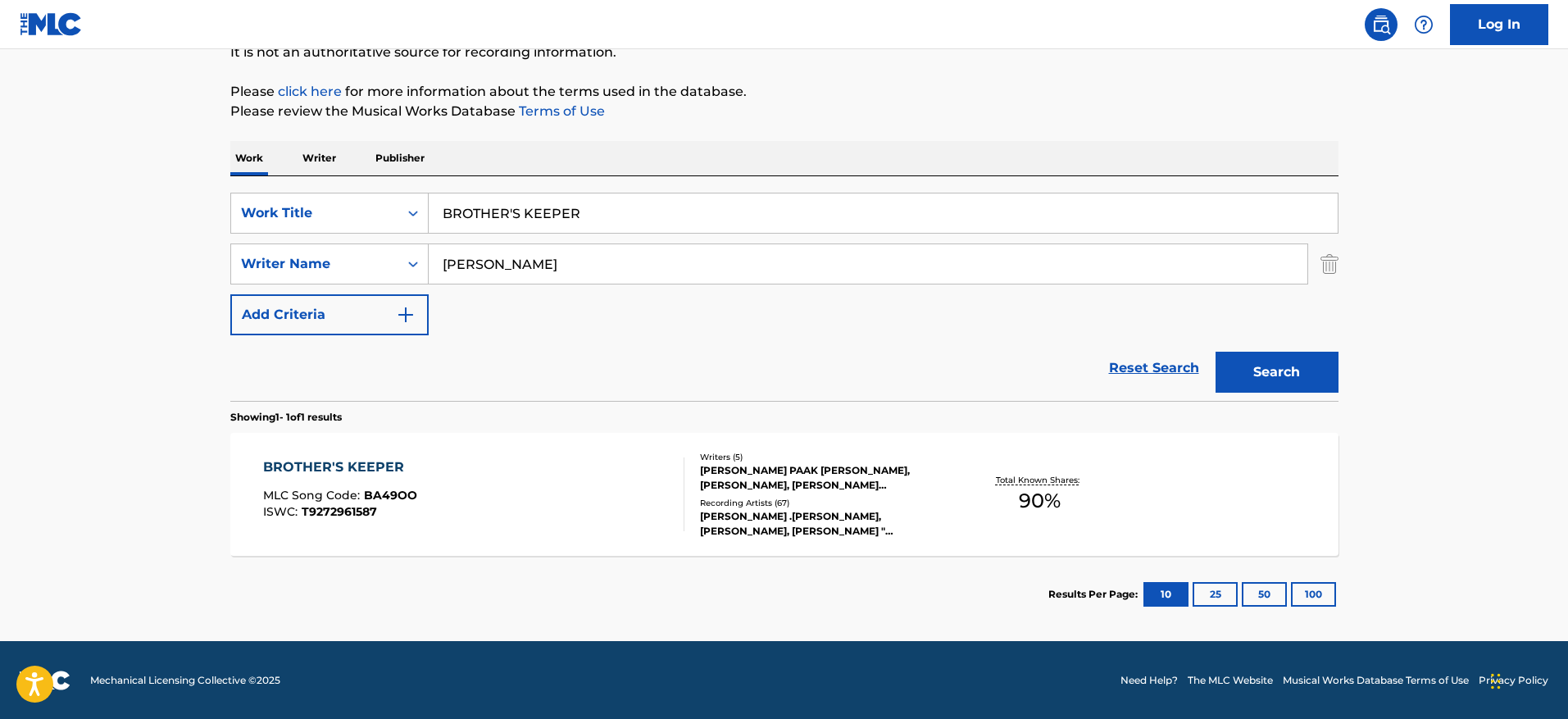
click at [611, 510] on div "BROTHER'S KEEPER MLC Song Code : BA49OO ISWC : T9272961587" at bounding box center [474, 493] width 422 height 74
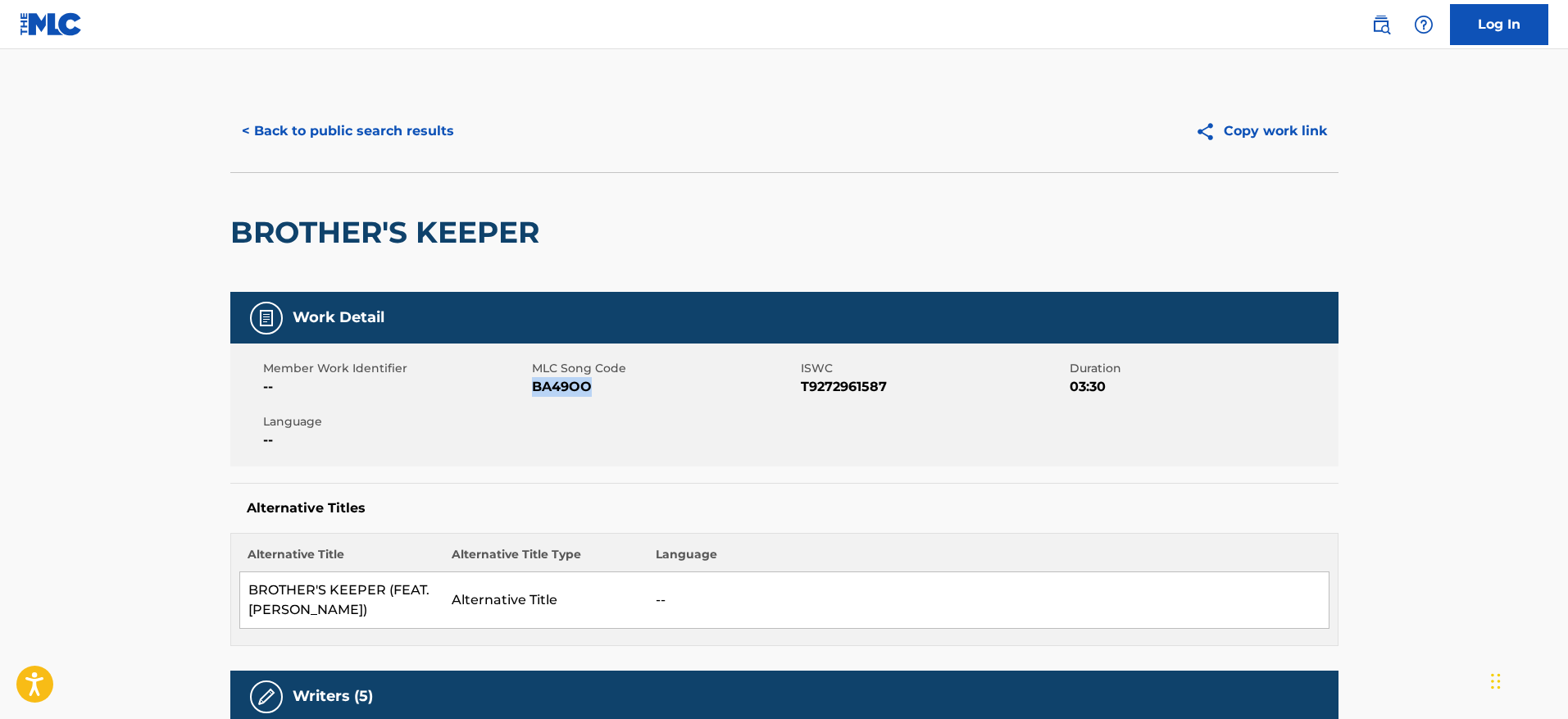
drag, startPoint x: 612, startPoint y: 390, endPoint x: 532, endPoint y: 396, distance: 80.2
click at [532, 396] on span "BA49OO" at bounding box center [664, 387] width 265 height 20
copy span "BA49OO"
drag, startPoint x: 370, startPoint y: 608, endPoint x: 241, endPoint y: 586, distance: 130.9
click at [241, 586] on td "BROTHER'S KEEPER (FEAT. [PERSON_NAME])" at bounding box center [341, 600] width 204 height 56
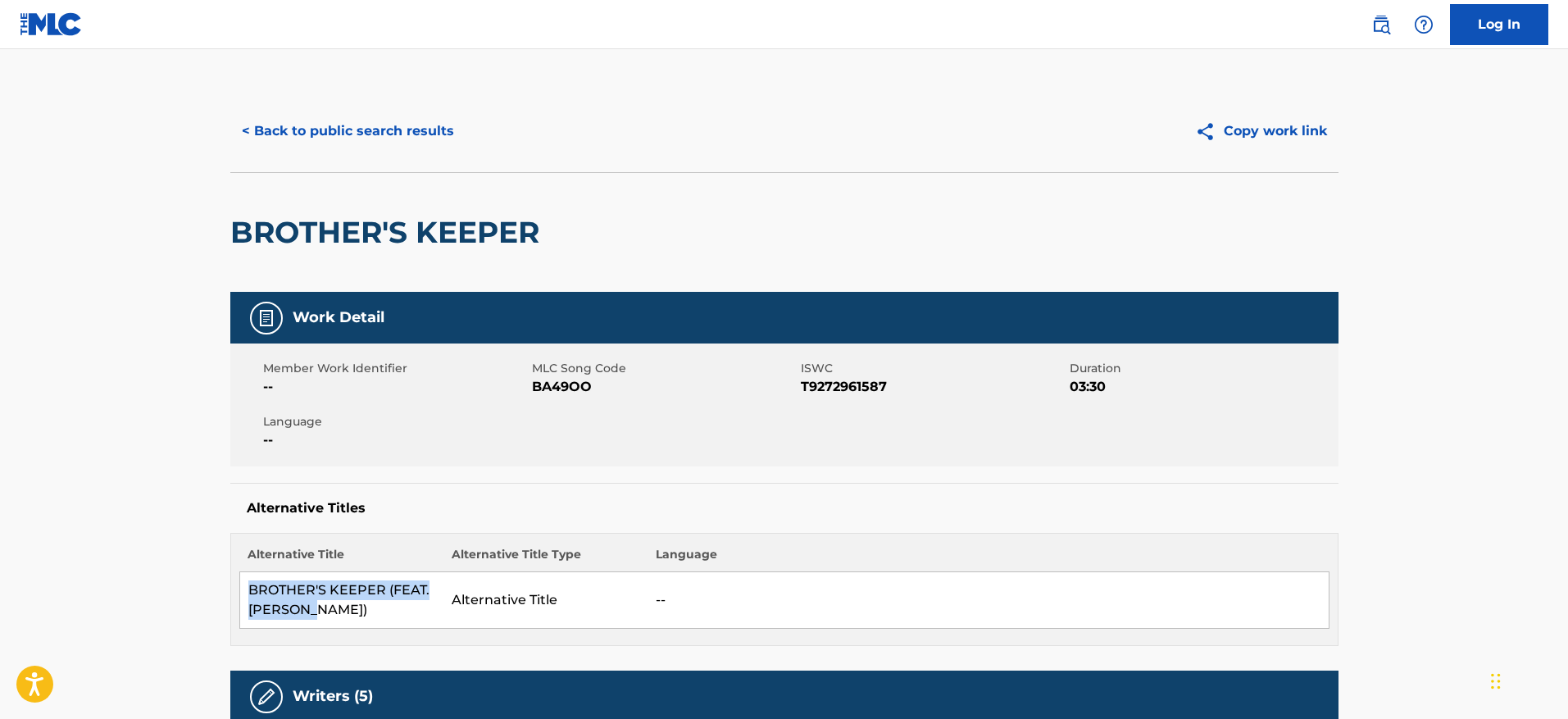
copy td "BROTHER'S KEEPER (FEAT. [PERSON_NAME])"
